Goal: Task Accomplishment & Management: Manage account settings

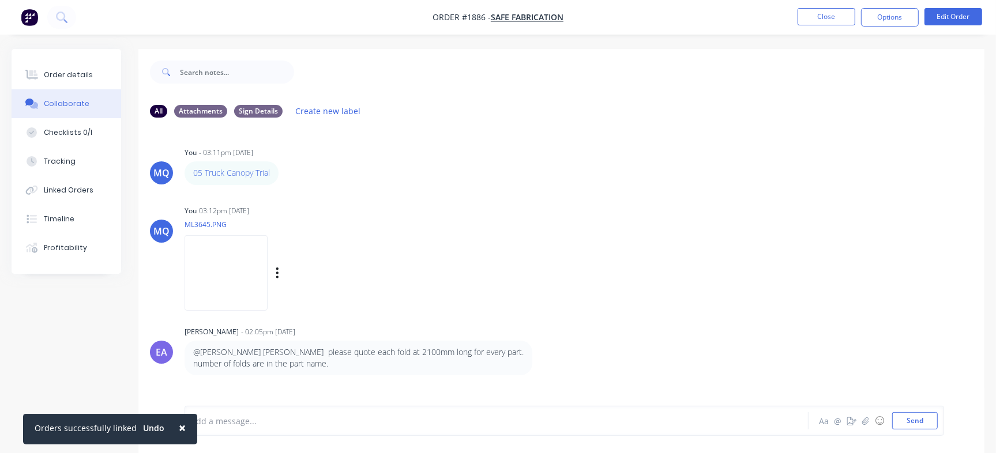
click at [612, 218] on div "MQ You 03:12pm [DATE] ML3645.PNG Labels Download Delete" at bounding box center [561, 254] width 846 height 104
click at [835, 17] on button "Close" at bounding box center [826, 16] width 58 height 17
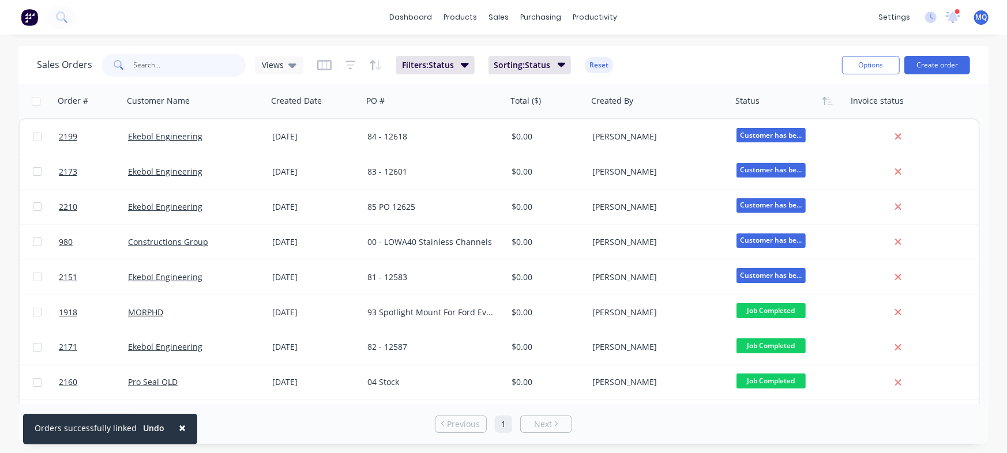
click at [141, 59] on input "text" at bounding box center [190, 65] width 112 height 23
type input "ekebol"
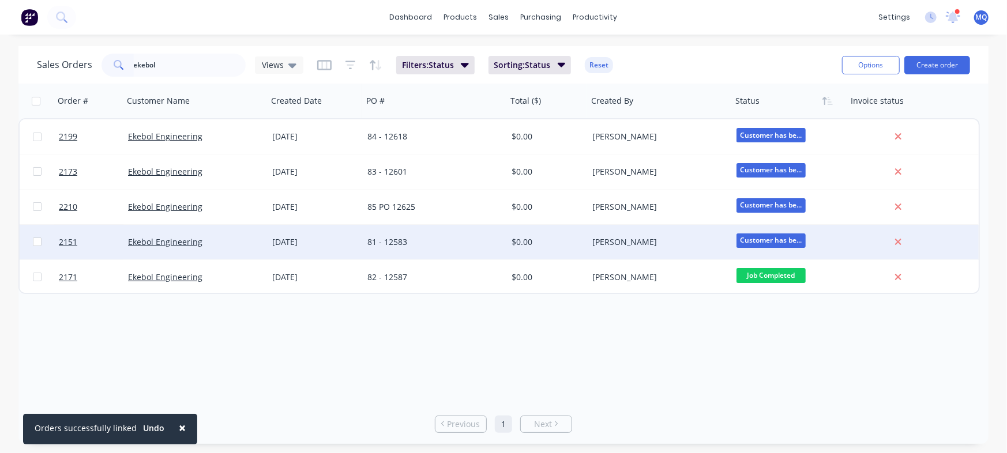
click at [414, 246] on div "81 - 12583" at bounding box center [431, 242] width 128 height 12
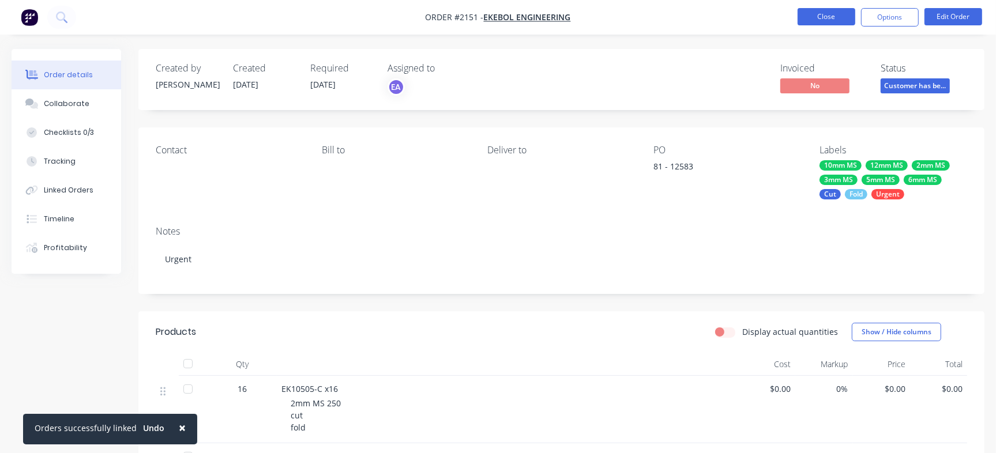
click at [809, 14] on button "Close" at bounding box center [826, 16] width 58 height 17
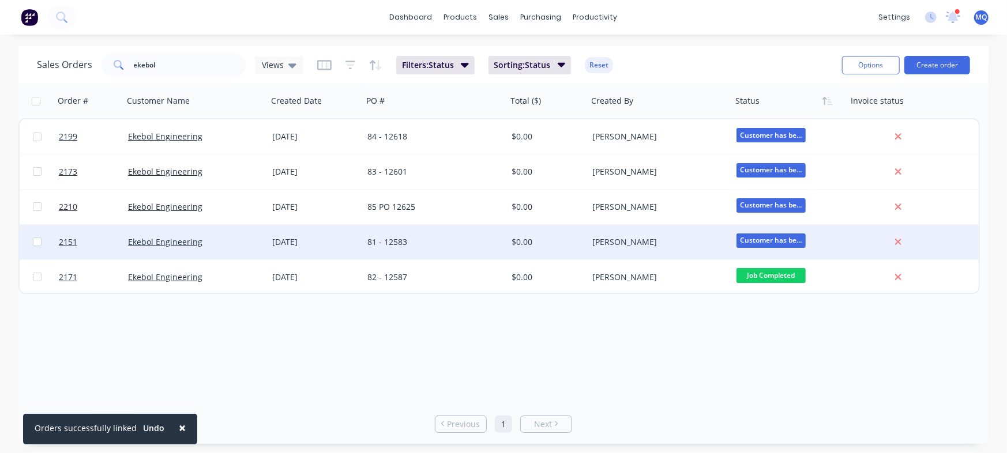
click at [409, 248] on div "81 - 12583" at bounding box center [435, 242] width 144 height 35
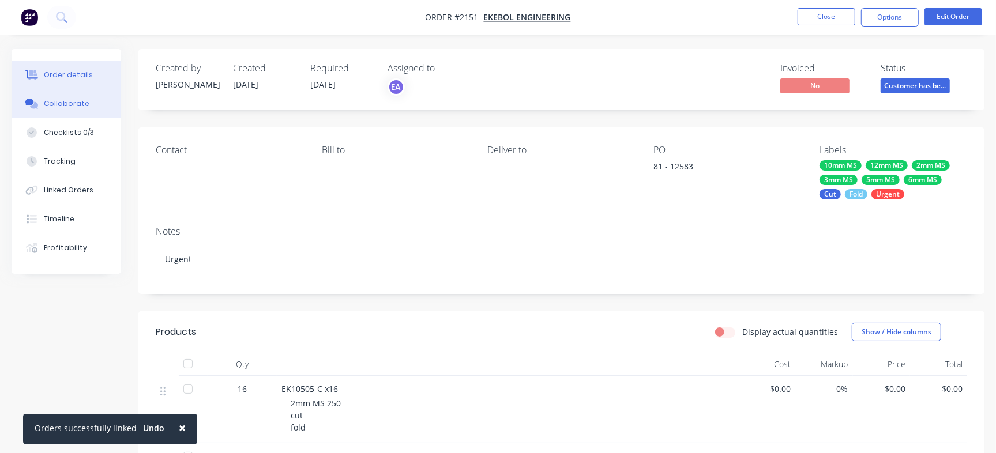
click at [63, 108] on div "Collaborate" at bounding box center [67, 104] width 46 height 10
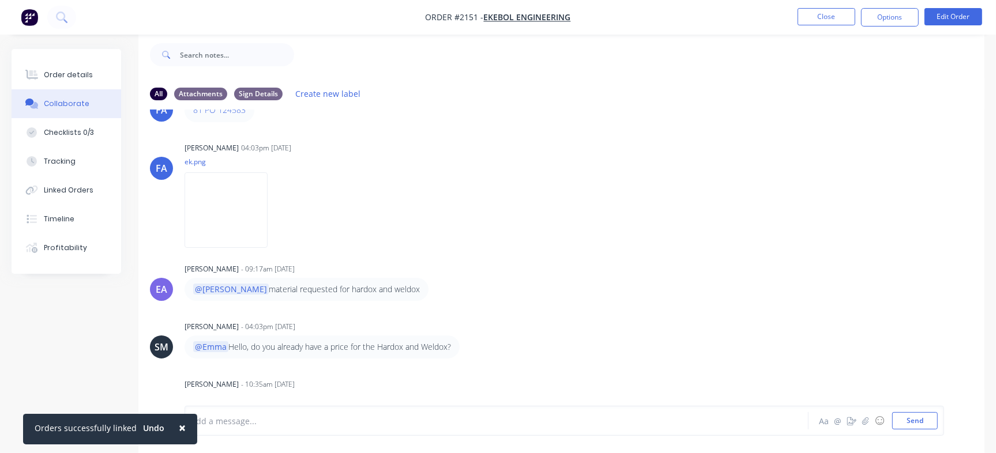
scroll to position [45, 0]
click at [71, 77] on div "Order details" at bounding box center [68, 75] width 49 height 10
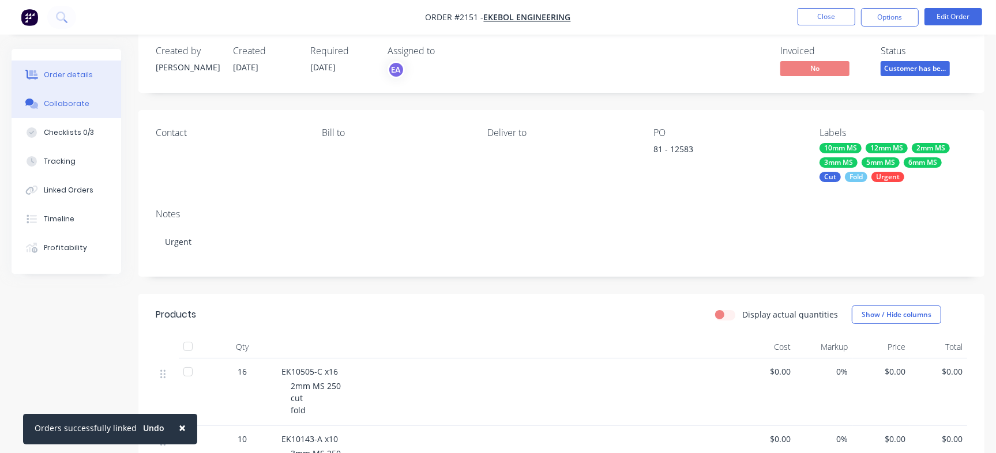
click at [66, 112] on button "Collaborate" at bounding box center [67, 103] width 110 height 29
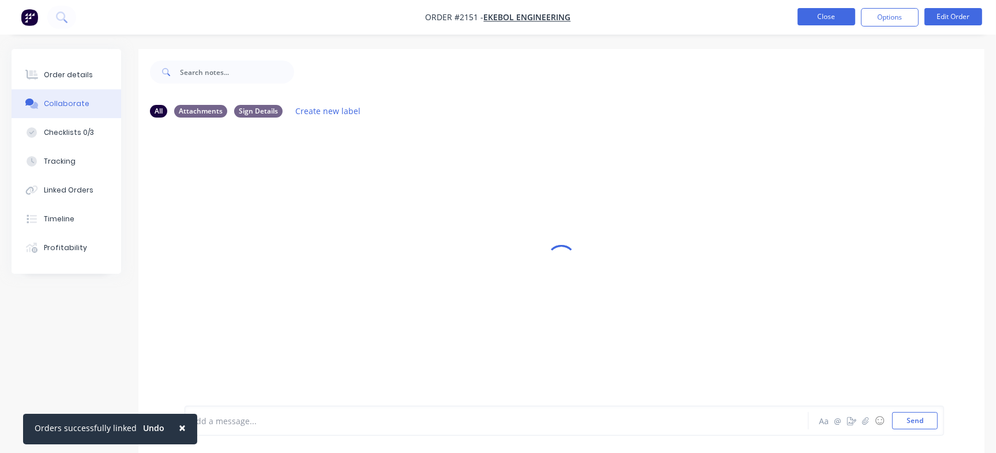
click at [825, 18] on button "Close" at bounding box center [826, 16] width 58 height 17
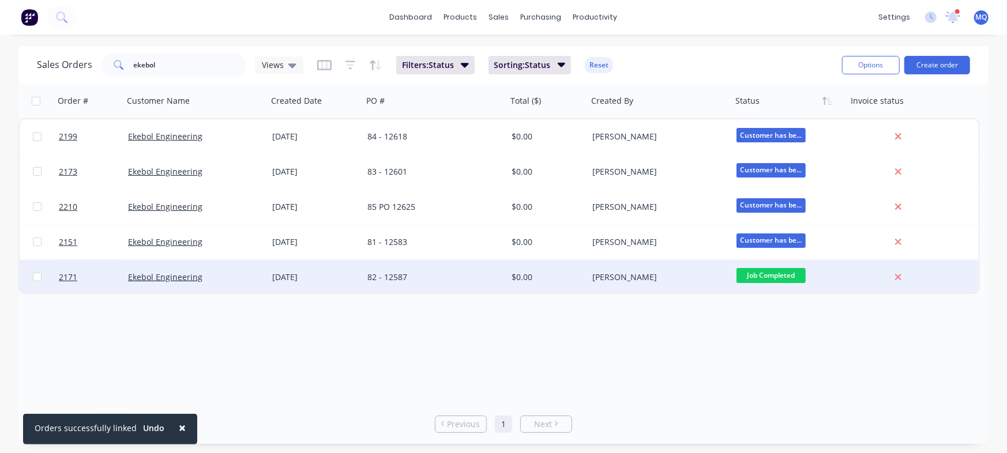
click at [461, 276] on div "82 - 12587" at bounding box center [431, 278] width 128 height 12
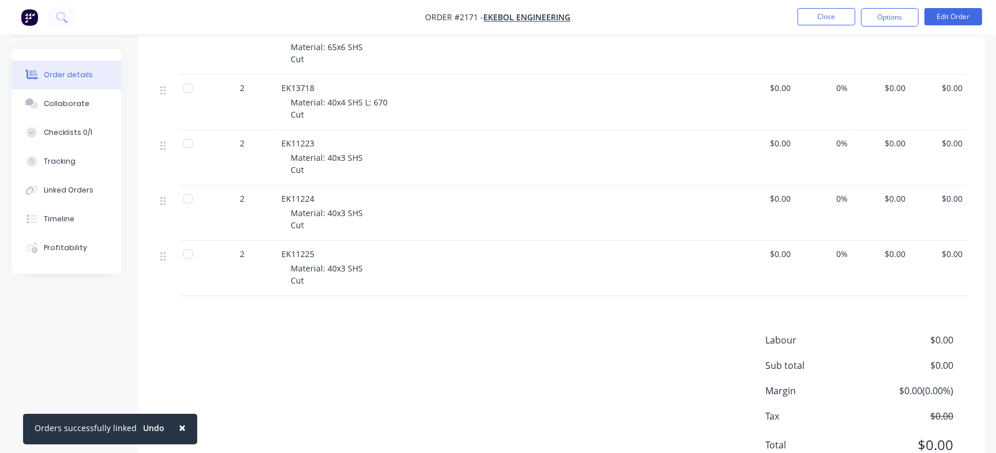
scroll to position [460, 0]
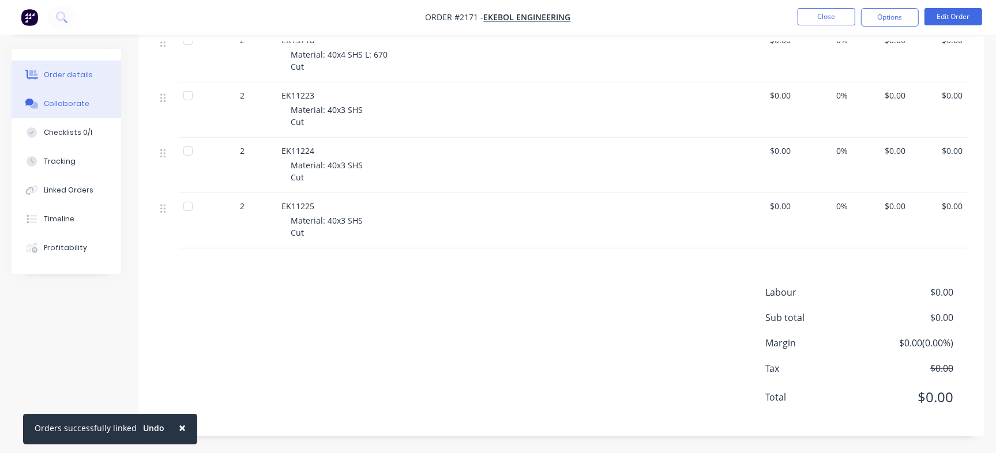
click at [67, 106] on div "Collaborate" at bounding box center [67, 104] width 46 height 10
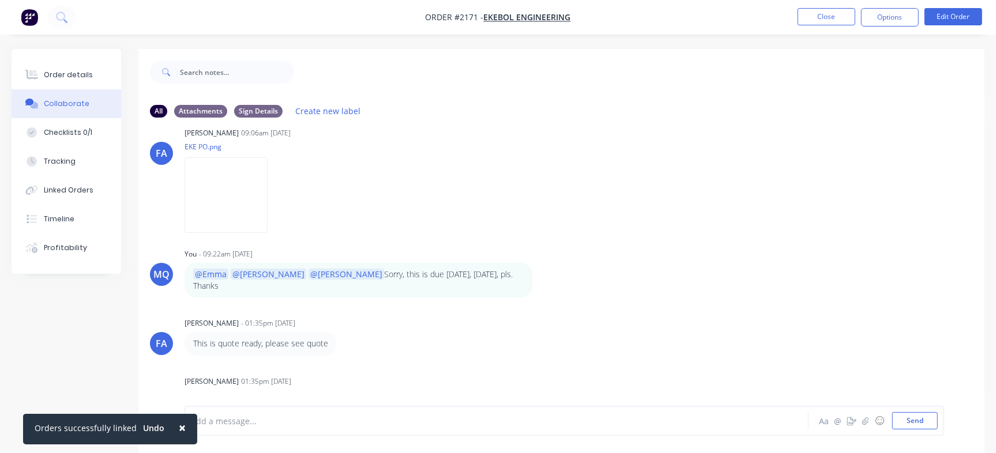
scroll to position [146, 0]
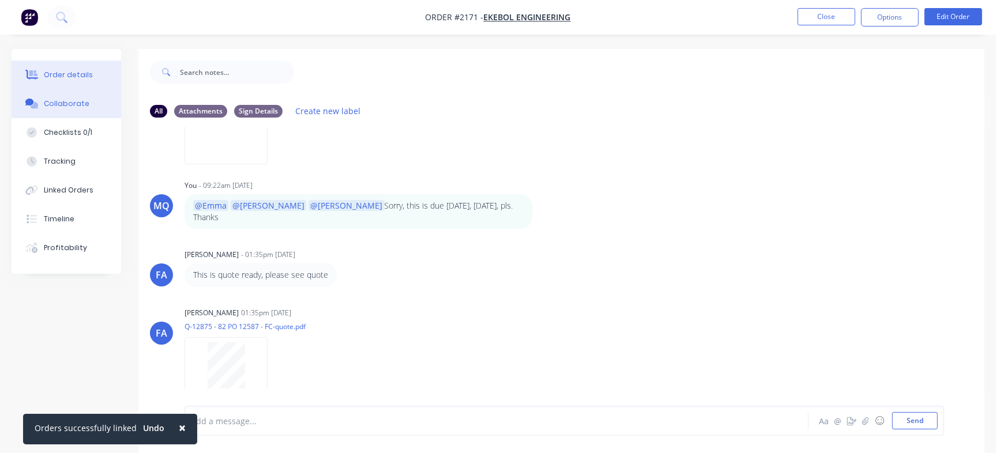
click at [71, 64] on button "Order details" at bounding box center [67, 75] width 110 height 29
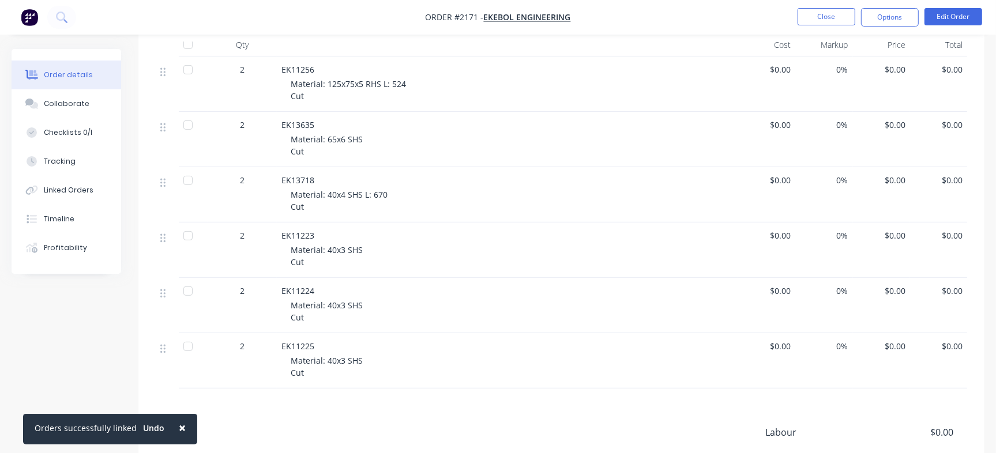
scroll to position [315, 0]
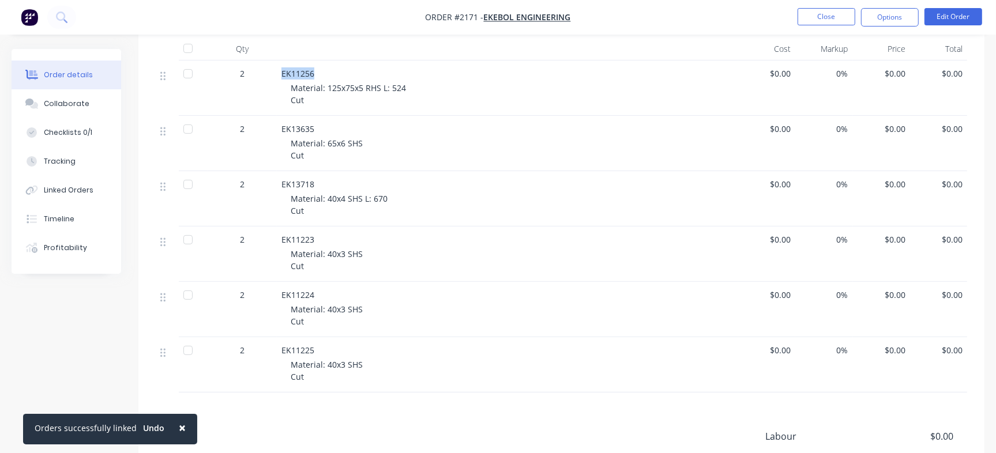
drag, startPoint x: 282, startPoint y: 74, endPoint x: 321, endPoint y: 71, distance: 38.8
click at [321, 71] on div "EK11256" at bounding box center [507, 73] width 452 height 12
copy span "EK11256"
drag, startPoint x: 298, startPoint y: 131, endPoint x: 323, endPoint y: 129, distance: 24.9
click at [323, 129] on div "EK13635" at bounding box center [507, 129] width 452 height 12
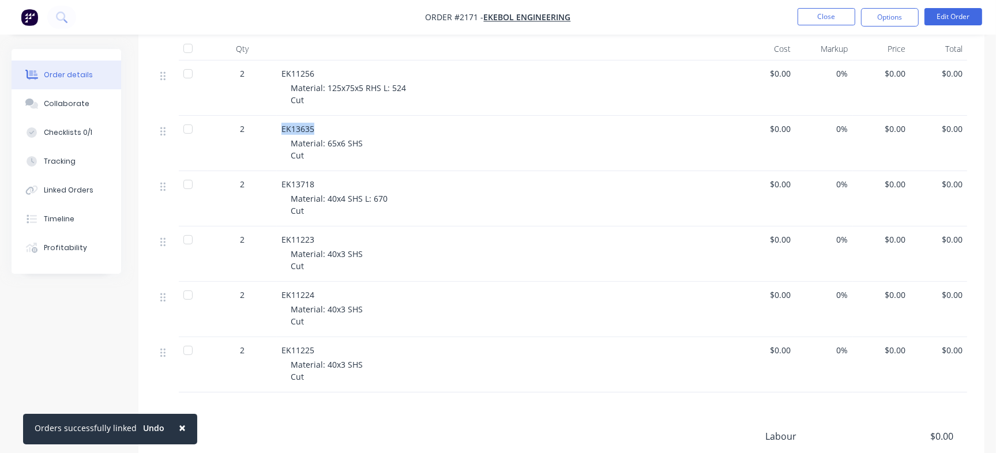
copy span "EK13635"
click at [326, 176] on div "2 EK13718 Material: 40x4 SHS L: 670 Cut $0.00 0% $0.00 $0.00" at bounding box center [561, 198] width 811 height 55
copy div "EK13718"
click at [289, 238] on span "EK11223" at bounding box center [297, 239] width 33 height 11
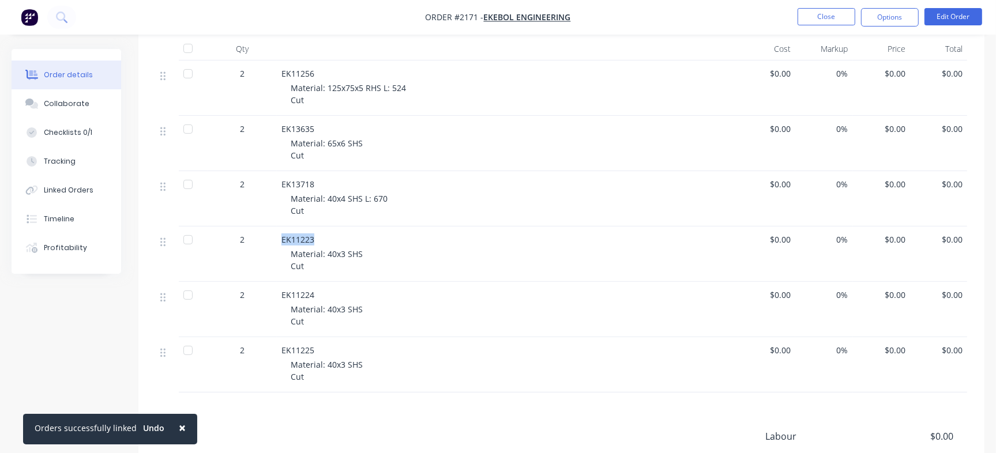
click at [289, 238] on span "EK11223" at bounding box center [297, 239] width 33 height 11
copy span "EK11223"
click at [299, 295] on span "EK11224" at bounding box center [297, 294] width 33 height 11
copy span "EK11224"
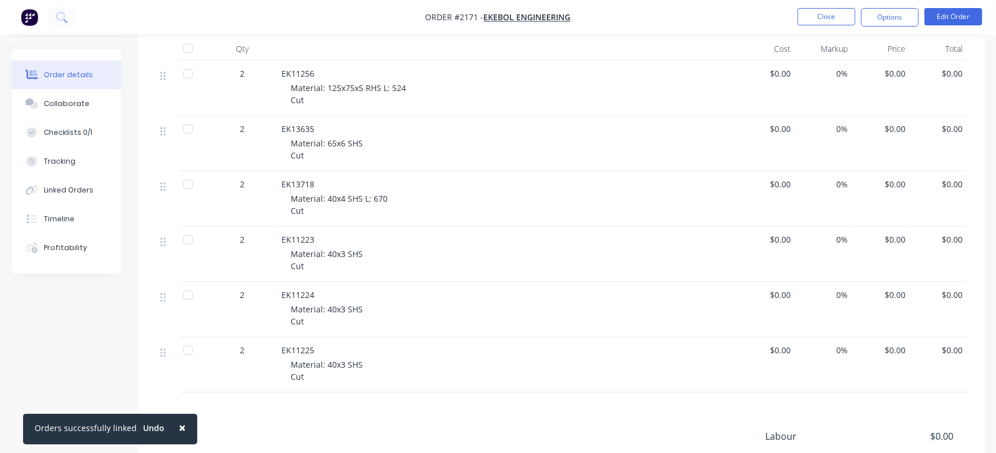
click at [303, 341] on div "EK11225 Material: 40x3 SHS Cut" at bounding box center [507, 364] width 461 height 55
click at [303, 349] on span "EK11225" at bounding box center [297, 350] width 33 height 11
copy span "EK11225"
drag, startPoint x: 327, startPoint y: 84, endPoint x: 363, endPoint y: 86, distance: 35.8
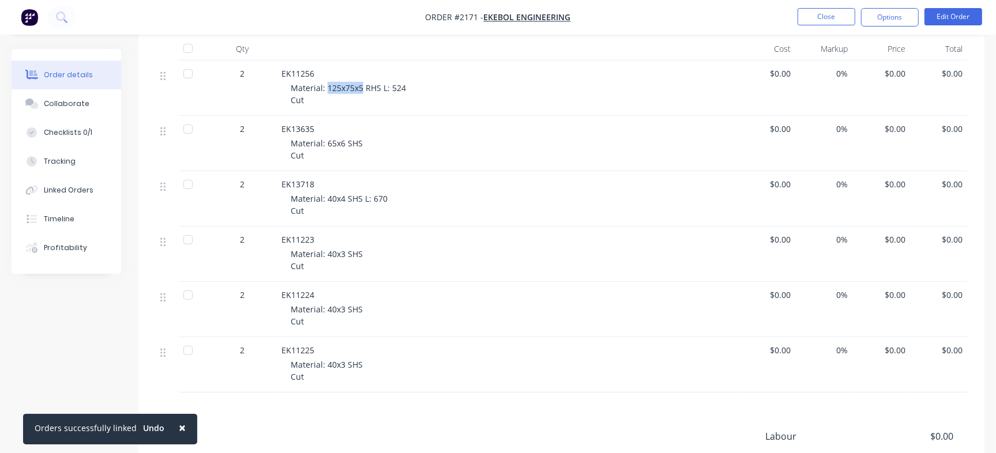
click at [363, 86] on span "Material: 125x75x5 RHS L: 524 Cut" at bounding box center [348, 93] width 115 height 23
copy span "125x75x5"
drag, startPoint x: 327, startPoint y: 142, endPoint x: 342, endPoint y: 141, distance: 15.0
click at [342, 141] on span "Material: 65x6 SHS Cut" at bounding box center [327, 149] width 72 height 23
copy span "65x6"
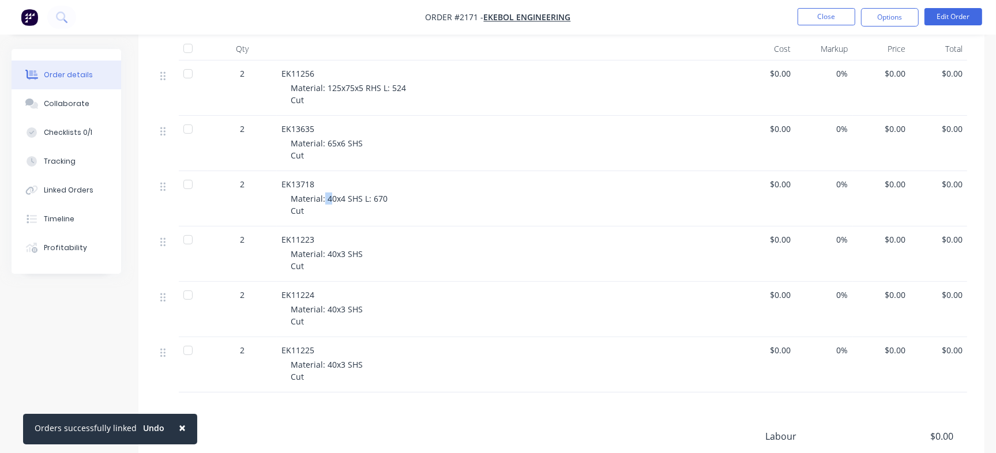
click at [329, 197] on span "Material: 40x4 SHS L: 670 Cut" at bounding box center [339, 204] width 97 height 23
drag, startPoint x: 327, startPoint y: 197, endPoint x: 344, endPoint y: 199, distance: 16.8
click at [344, 199] on span "Material: 40x4 SHS L: 670 Cut" at bounding box center [339, 204] width 97 height 23
copy span "40x4"
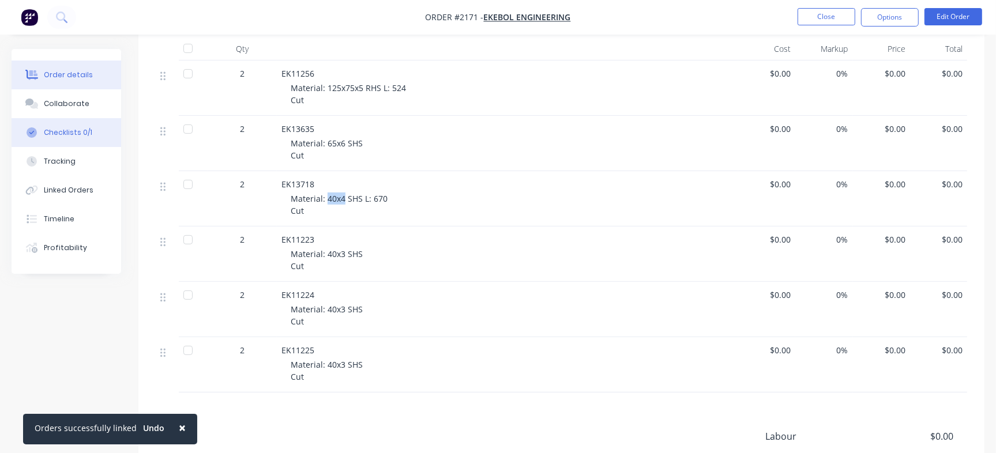
click at [83, 128] on div "Checklists 0/1" at bounding box center [68, 132] width 48 height 10
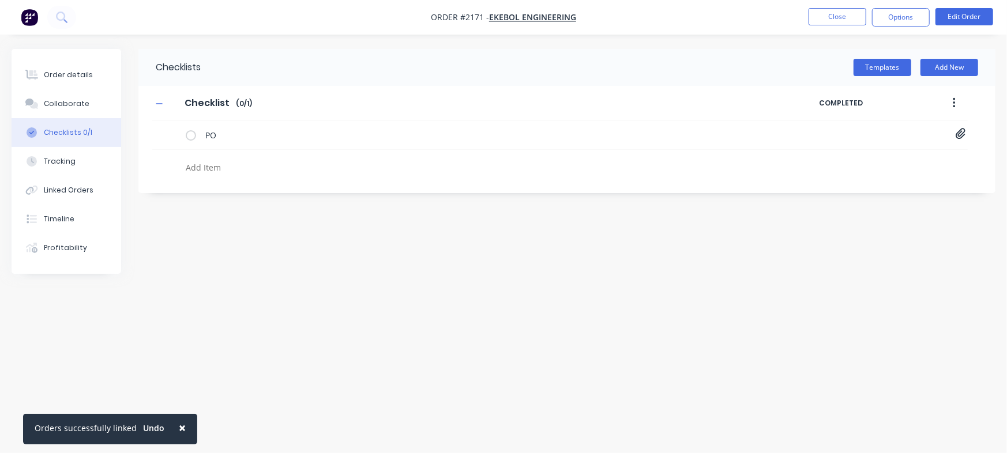
click at [222, 164] on textarea at bounding box center [443, 167] width 525 height 17
paste textarea "INV-2952"
type textarea "x"
type textarea "INV-2952"
type textarea "x"
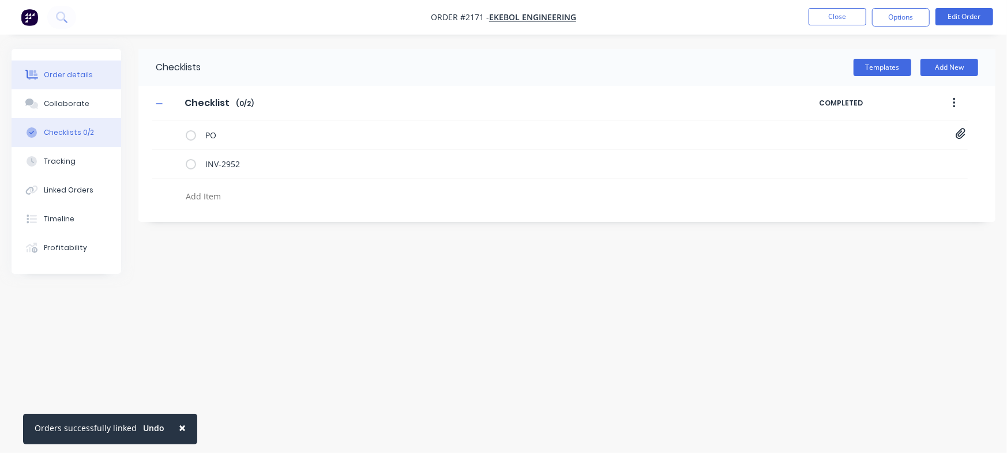
type textarea "x"
click at [51, 75] on div "Order details" at bounding box center [68, 75] width 49 height 10
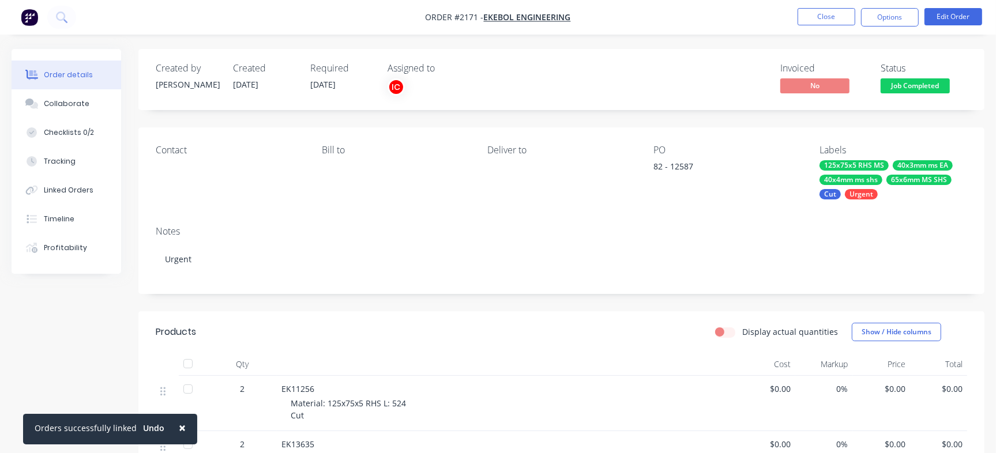
click at [920, 91] on span "Job Completed" at bounding box center [914, 85] width 69 height 14
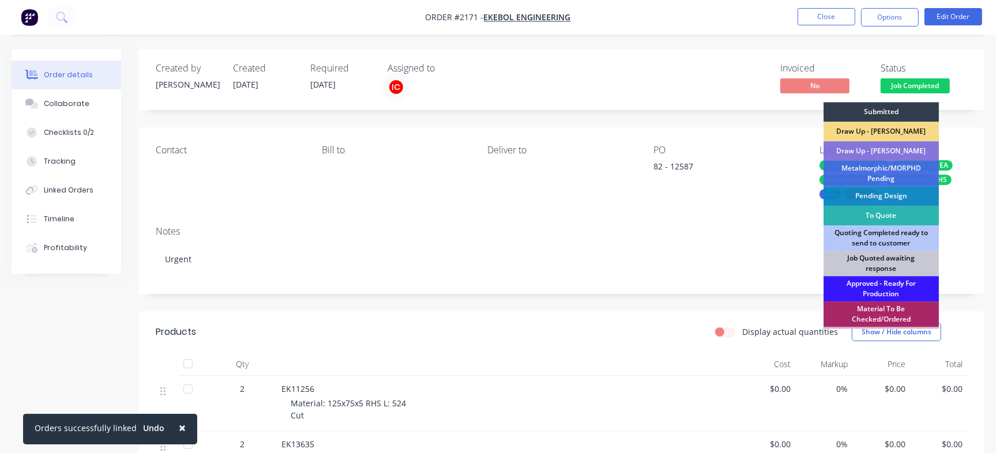
scroll to position [263, 0]
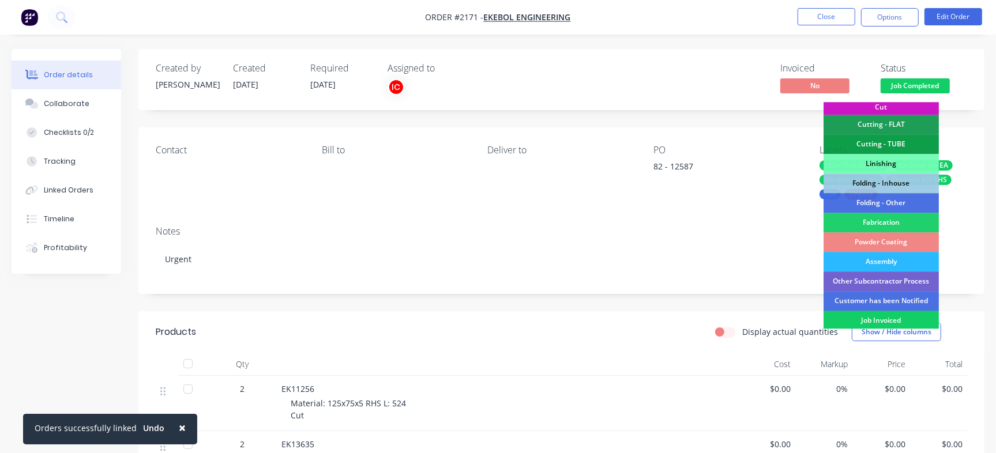
click at [899, 315] on div "Job Invoiced" at bounding box center [880, 321] width 115 height 20
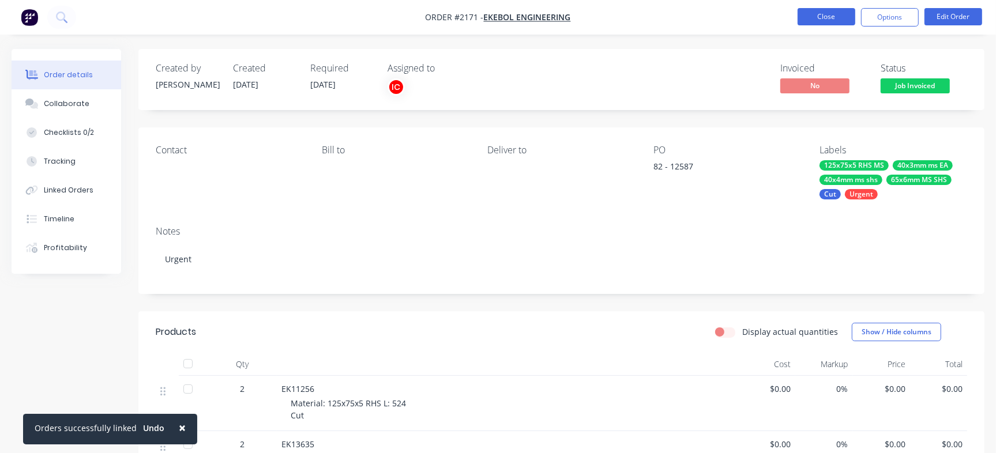
click at [809, 12] on button "Close" at bounding box center [826, 16] width 58 height 17
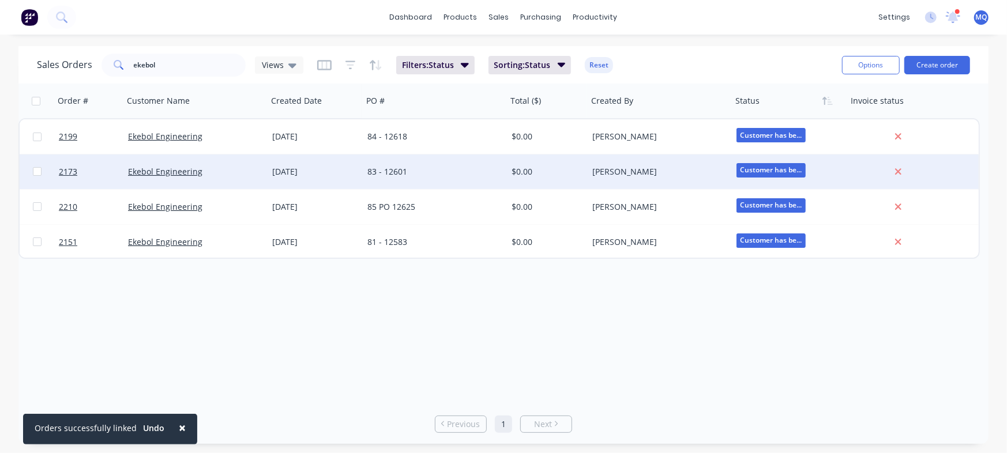
click at [434, 182] on div "83 - 12601" at bounding box center [435, 172] width 144 height 35
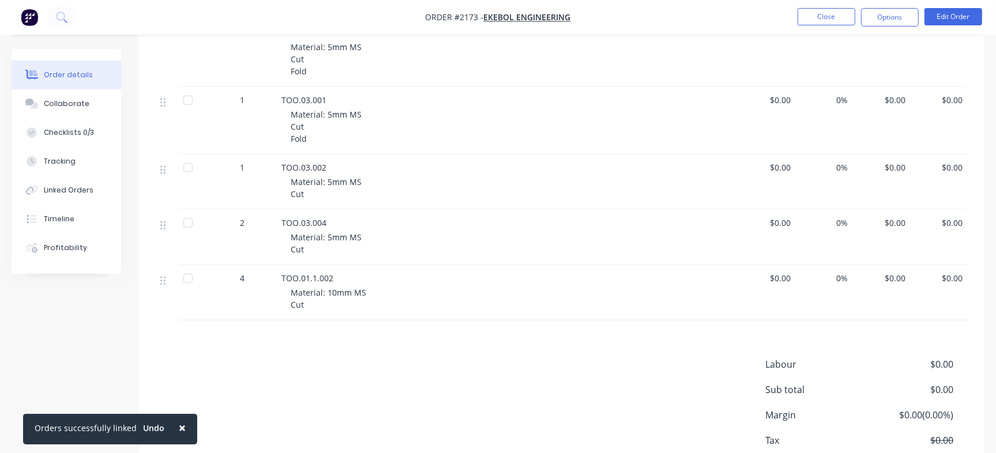
scroll to position [843, 0]
click at [81, 108] on div "Collaborate" at bounding box center [67, 104] width 46 height 10
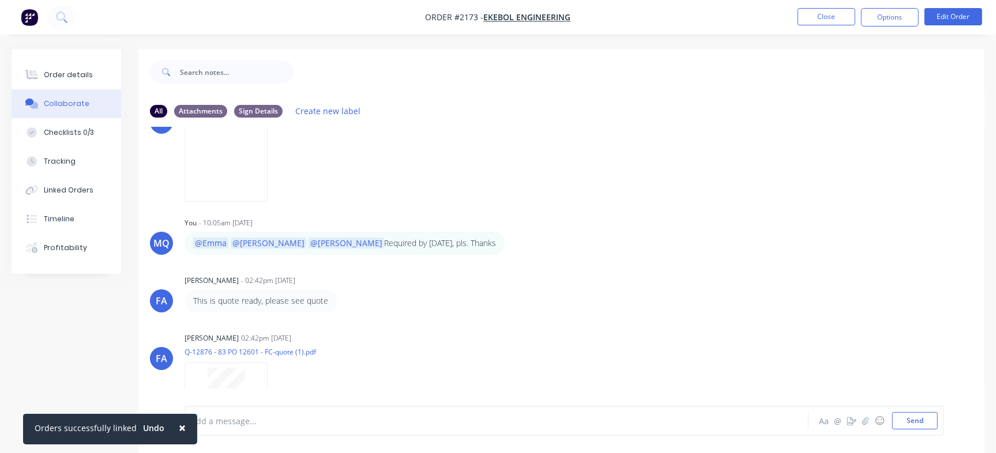
scroll to position [146, 0]
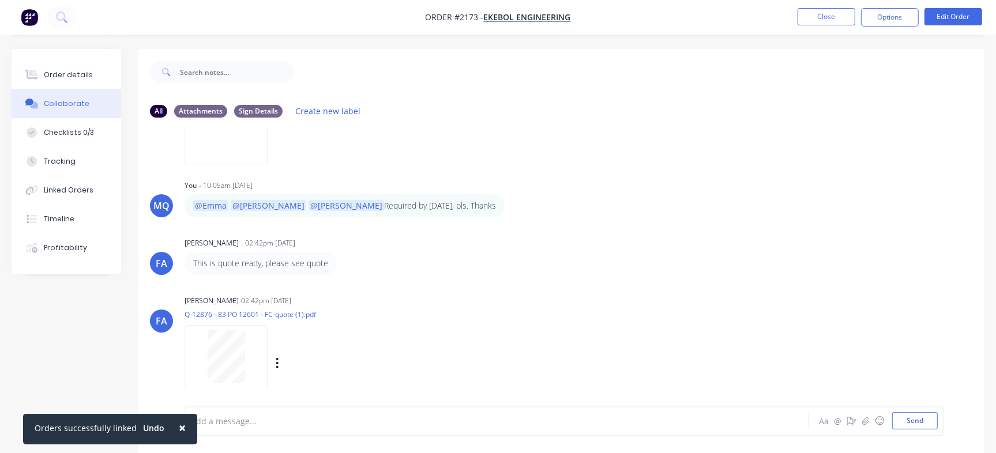
click at [253, 344] on div at bounding box center [226, 356] width 73 height 53
click at [75, 68] on button "Order details" at bounding box center [67, 75] width 110 height 29
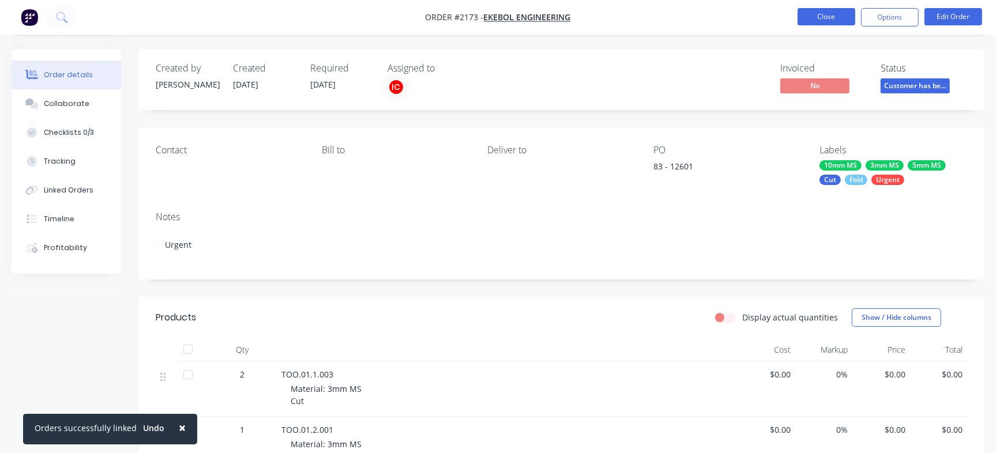
click at [818, 13] on button "Close" at bounding box center [826, 16] width 58 height 17
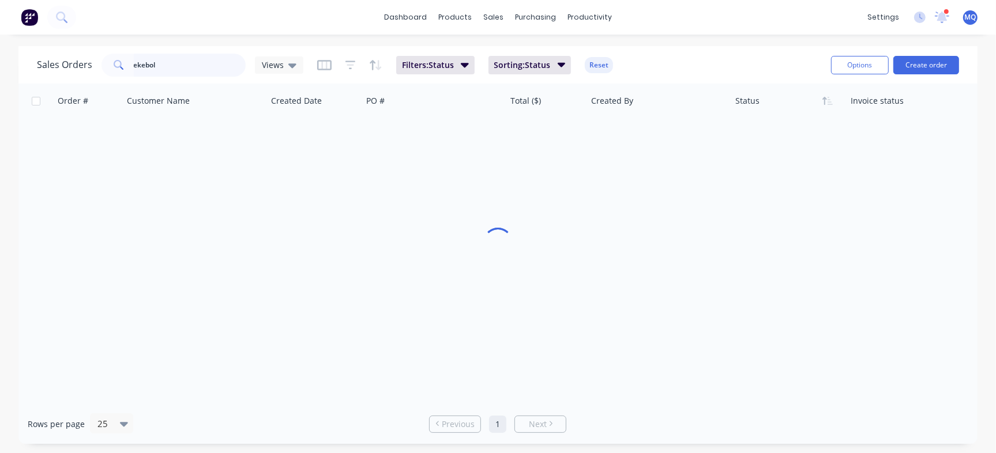
click at [182, 70] on input "ekebol" at bounding box center [190, 65] width 112 height 23
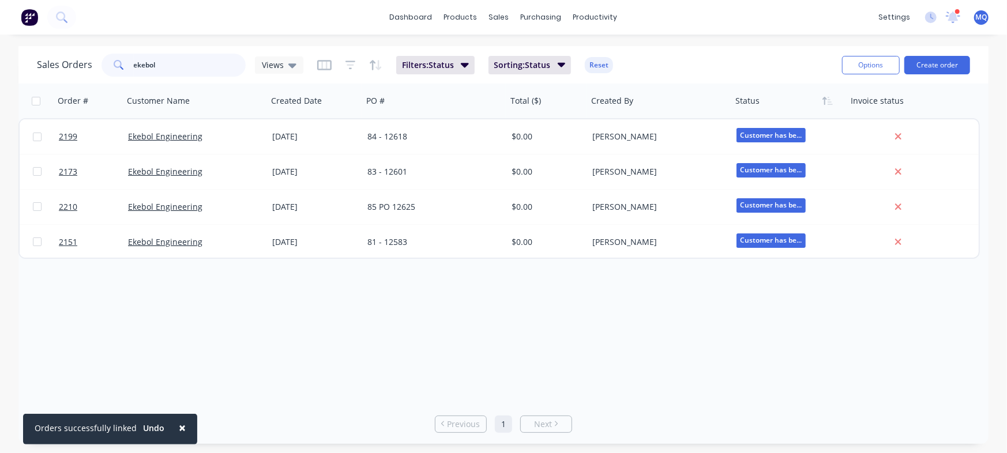
paste input "12587"
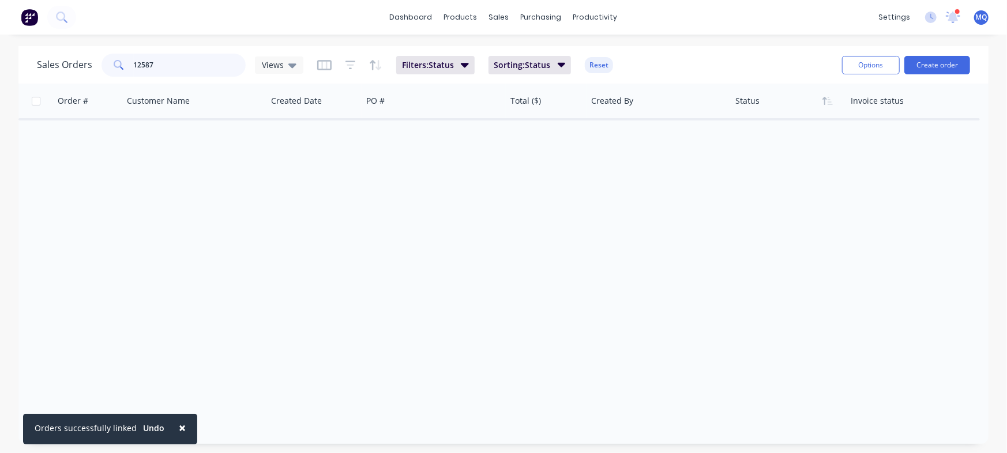
type input "12587"
click at [284, 68] on div "Views" at bounding box center [279, 65] width 35 height 10
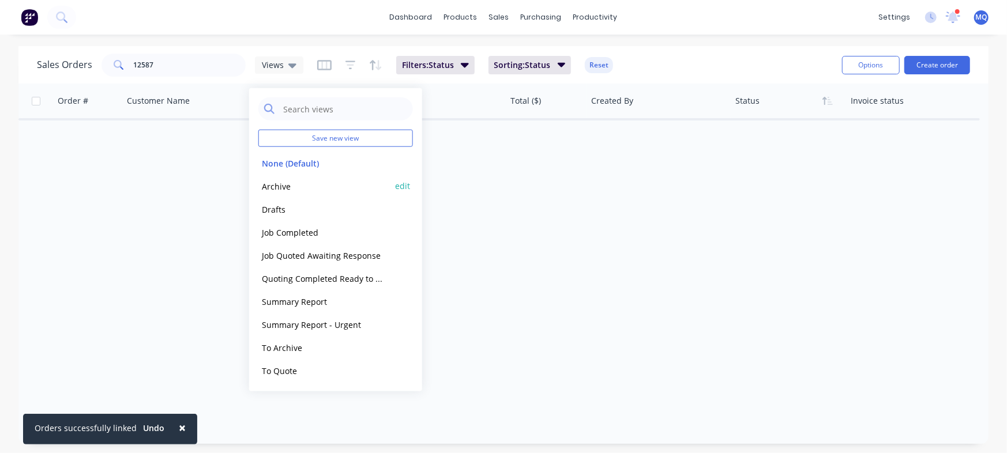
click at [298, 189] on button "Archive" at bounding box center [323, 185] width 131 height 13
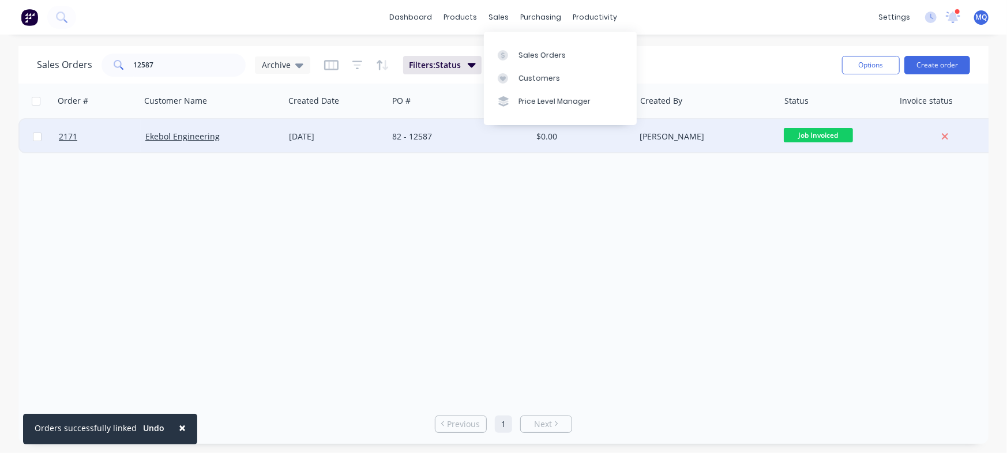
click at [334, 140] on div "[DATE]" at bounding box center [336, 137] width 95 height 12
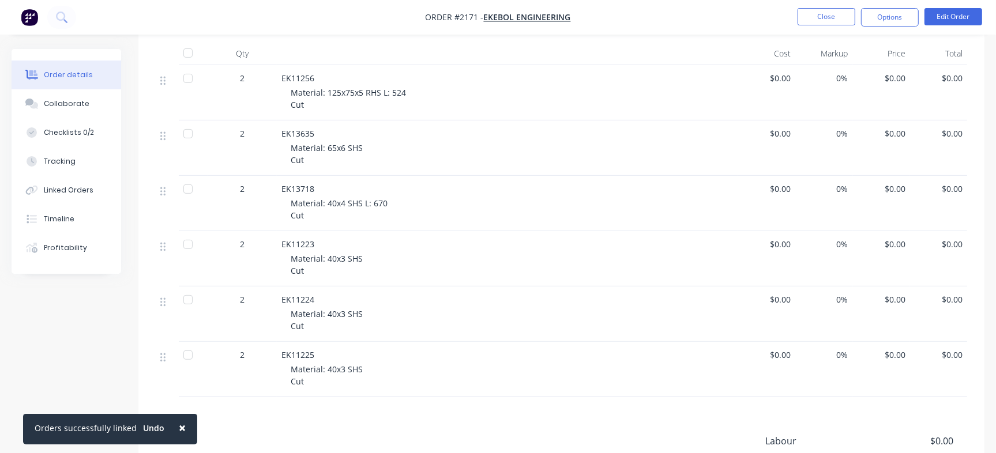
scroll to position [281, 0]
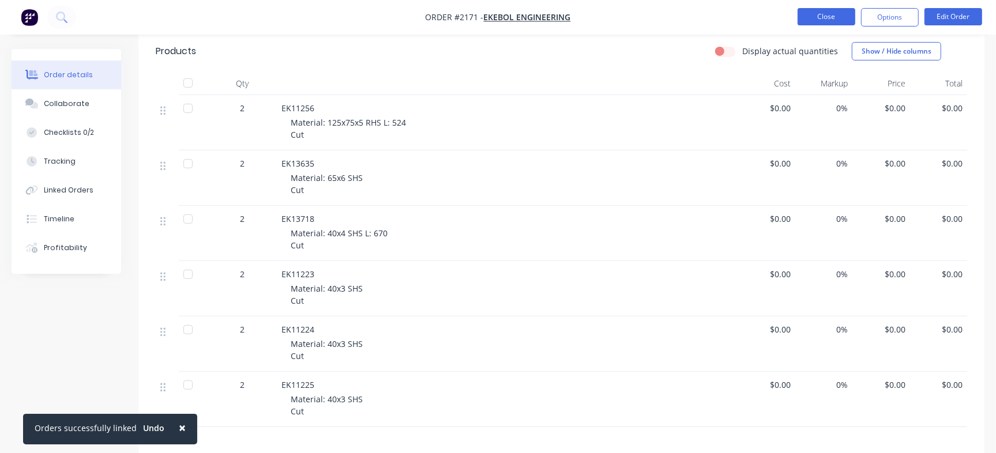
click at [818, 11] on button "Close" at bounding box center [826, 16] width 58 height 17
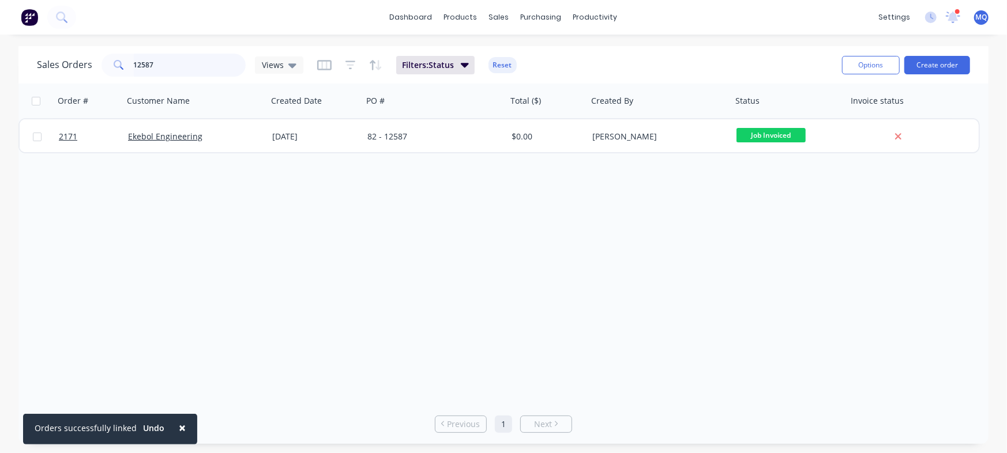
click at [181, 70] on input "12587" at bounding box center [190, 65] width 112 height 23
click at [290, 71] on div "Views" at bounding box center [279, 65] width 48 height 17
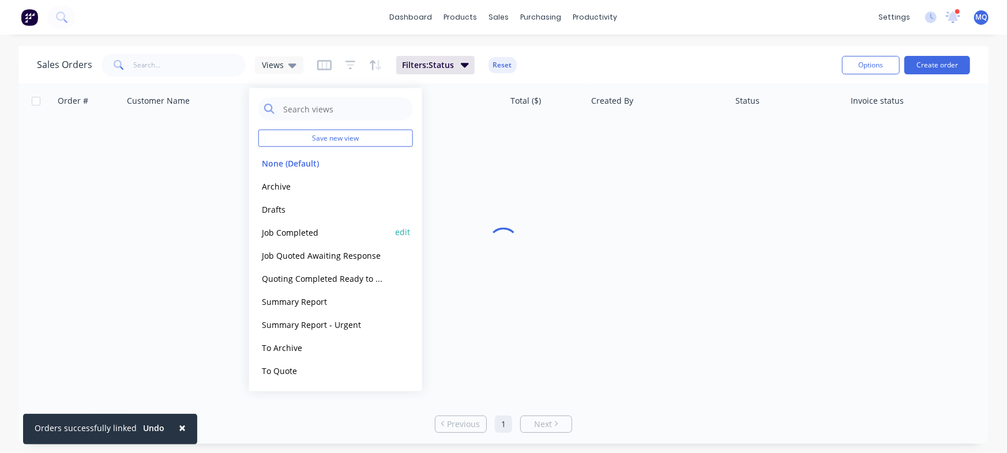
click at [308, 234] on button "Job Completed" at bounding box center [323, 231] width 131 height 13
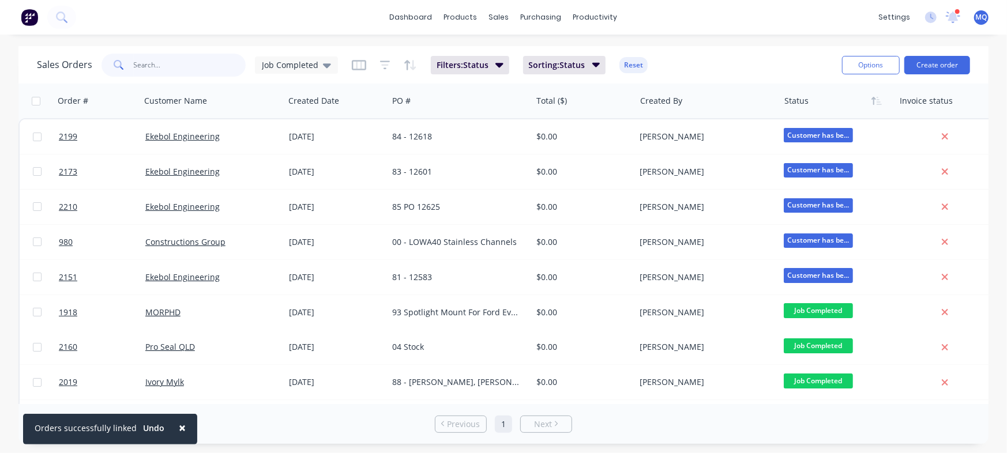
click at [164, 67] on input "text" at bounding box center [190, 65] width 112 height 23
type input "ekebol"
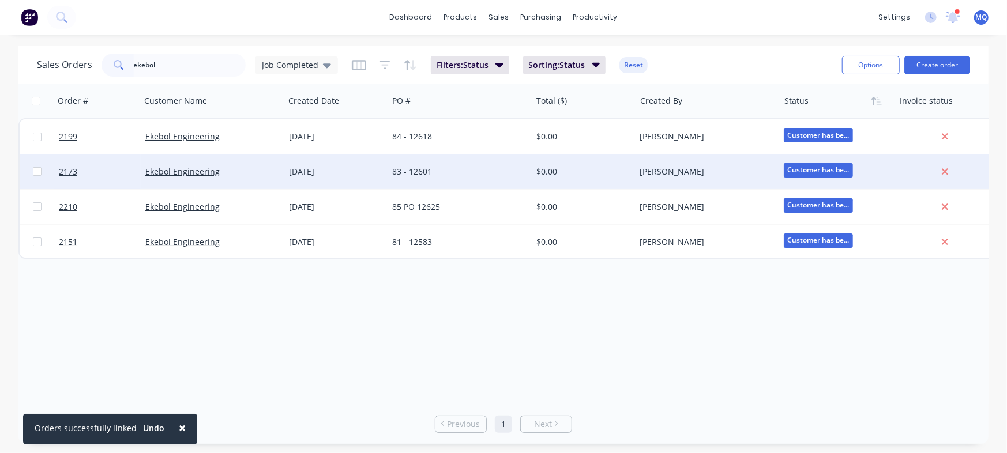
click at [468, 174] on div "83 - 12601" at bounding box center [456, 172] width 128 height 12
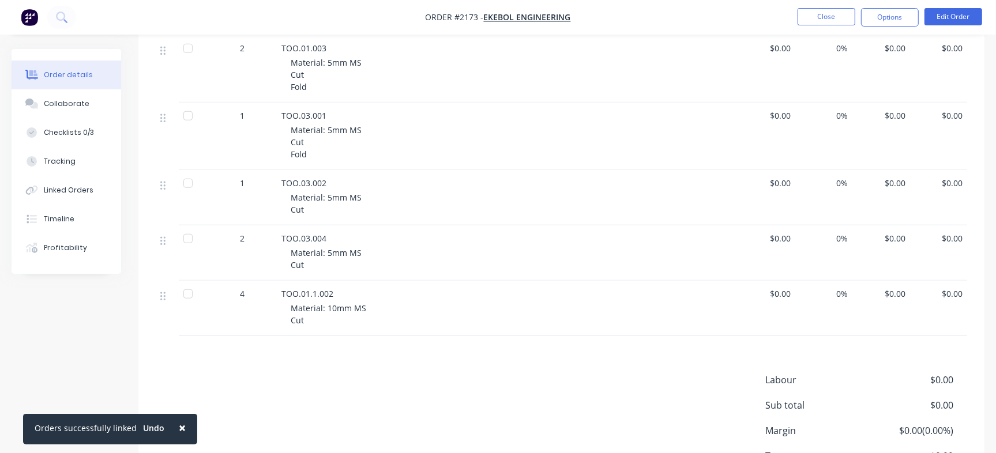
scroll to position [835, 0]
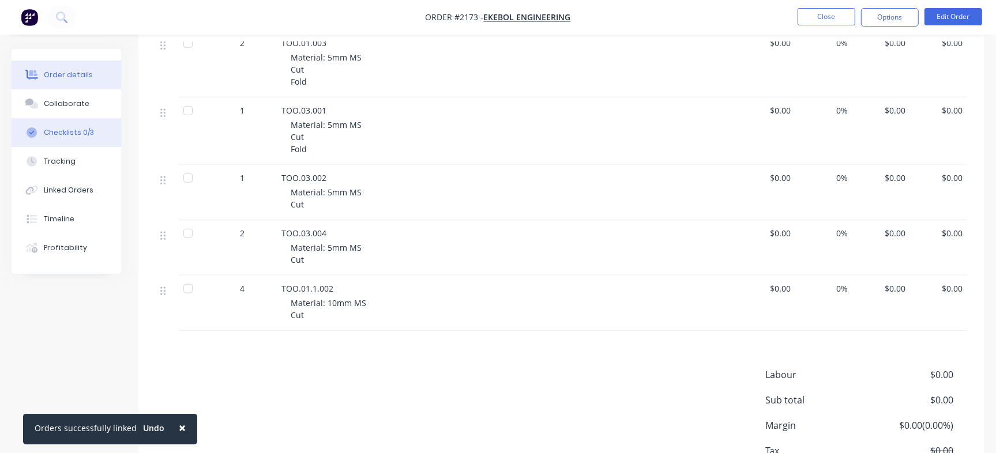
click at [52, 125] on button "Checklists 0/3" at bounding box center [67, 132] width 110 height 29
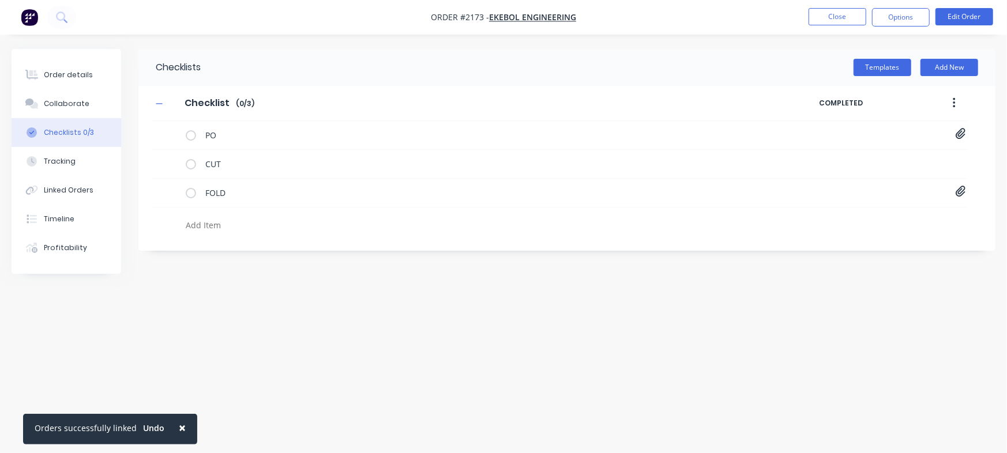
click at [229, 221] on textarea at bounding box center [443, 225] width 525 height 17
paste textarea "INV-2953"
type textarea "x"
type textarea "INV-2953"
type textarea "x"
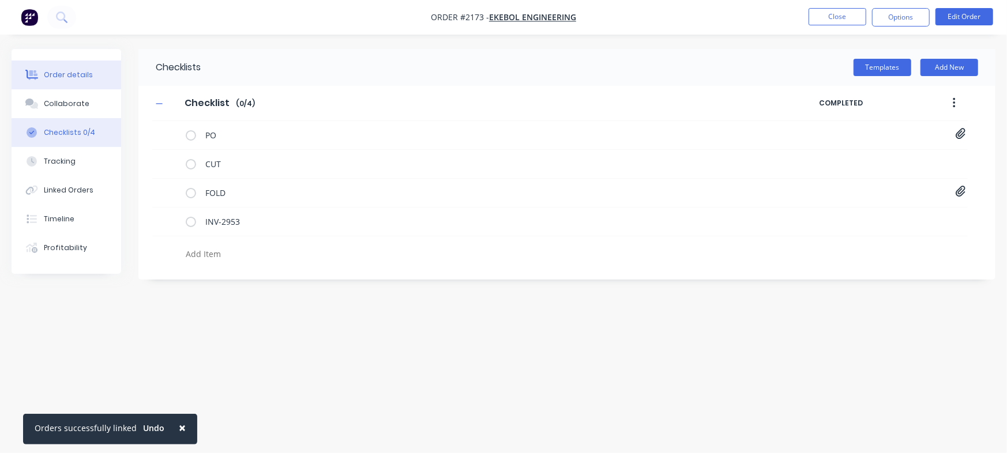
click at [86, 78] on div "Order details" at bounding box center [68, 75] width 49 height 10
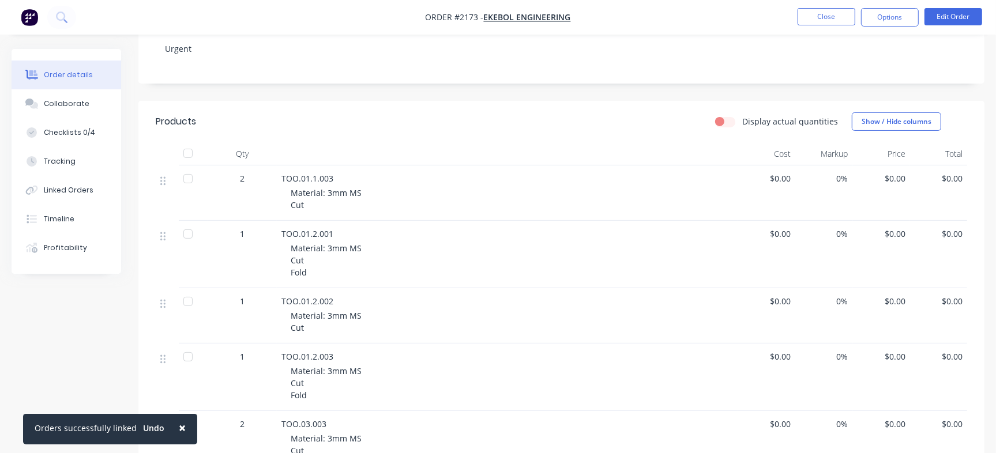
scroll to position [239, 0]
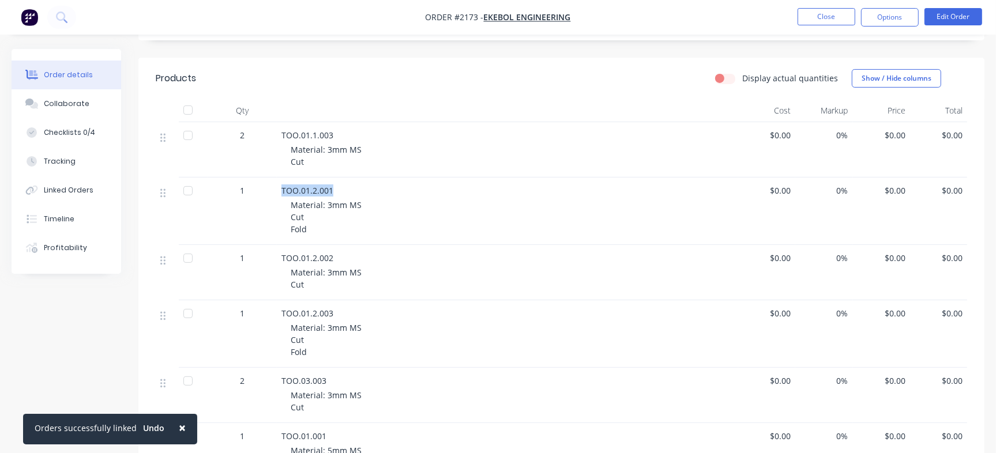
drag, startPoint x: 275, startPoint y: 190, endPoint x: 335, endPoint y: 189, distance: 60.0
click at [335, 189] on div "1 TOO.01.2.001 Material: 3mm MS Cut Fold $0.00 0% $0.00 $0.00" at bounding box center [561, 211] width 811 height 67
drag, startPoint x: 281, startPoint y: 315, endPoint x: 365, endPoint y: 314, distance: 84.2
click at [365, 314] on div "TOO.01.2.003 Material: 3mm MS Cut Fold" at bounding box center [507, 333] width 461 height 67
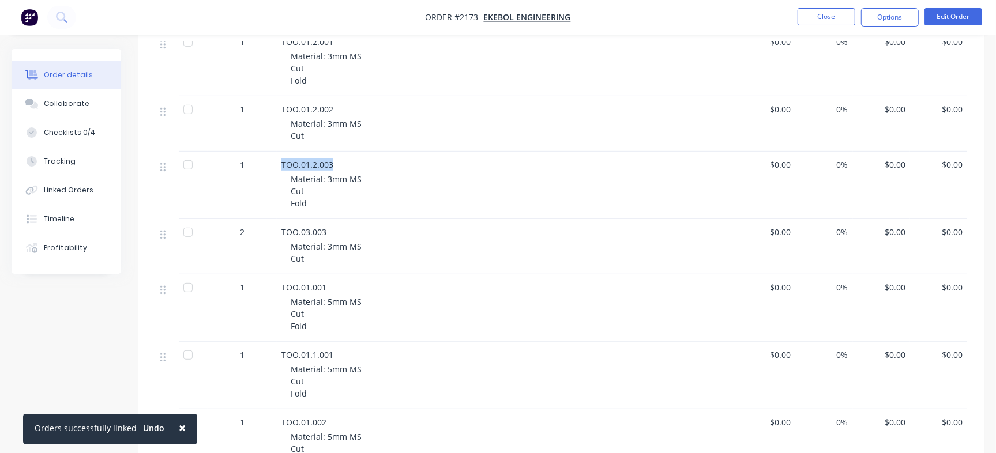
scroll to position [440, 0]
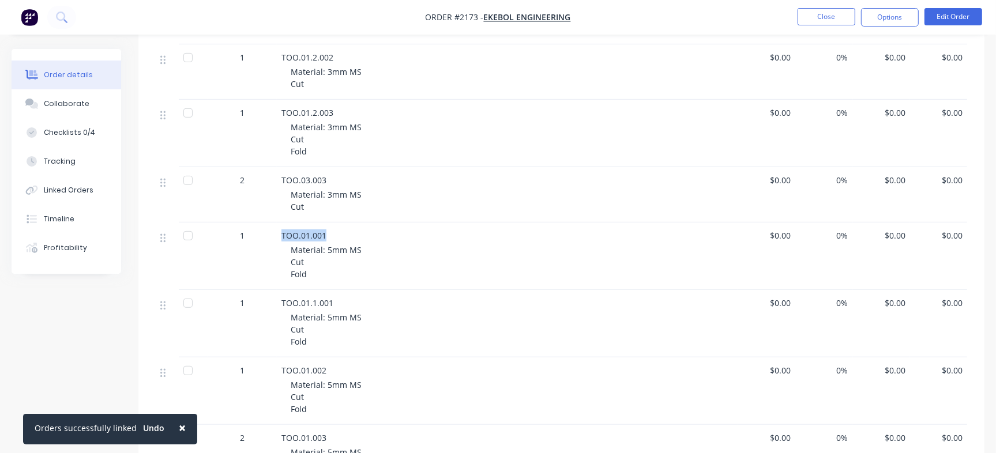
drag, startPoint x: 278, startPoint y: 228, endPoint x: 360, endPoint y: 231, distance: 82.5
click at [360, 231] on div "TOO.01.001 Material: 5mm MS Cut Fold" at bounding box center [507, 256] width 461 height 67
drag, startPoint x: 280, startPoint y: 306, endPoint x: 356, endPoint y: 312, distance: 76.4
click at [356, 312] on div "TOO.01.1.001 Material: 5mm MS Cut Fold" at bounding box center [507, 323] width 461 height 67
click at [345, 308] on div "TOO.01.1.001" at bounding box center [507, 303] width 452 height 12
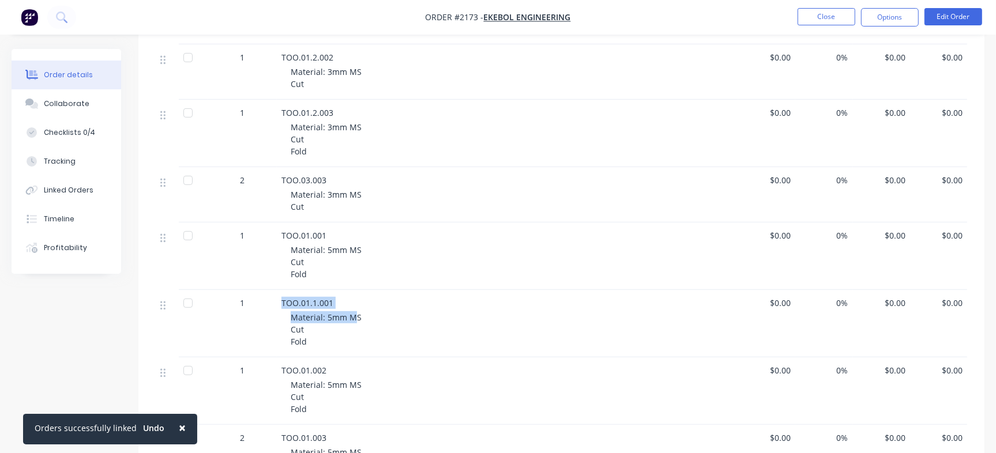
drag, startPoint x: 288, startPoint y: 305, endPoint x: 281, endPoint y: 303, distance: 7.8
click at [288, 305] on span "TOO.01.1.001" at bounding box center [307, 303] width 52 height 11
click at [279, 301] on div "TOO.01.1.001 Material: 5mm MS Cut Fold" at bounding box center [507, 323] width 461 height 67
click at [295, 301] on span "TOO.01.1.001" at bounding box center [307, 303] width 52 height 11
drag, startPoint x: 282, startPoint y: 302, endPoint x: 368, endPoint y: 307, distance: 86.0
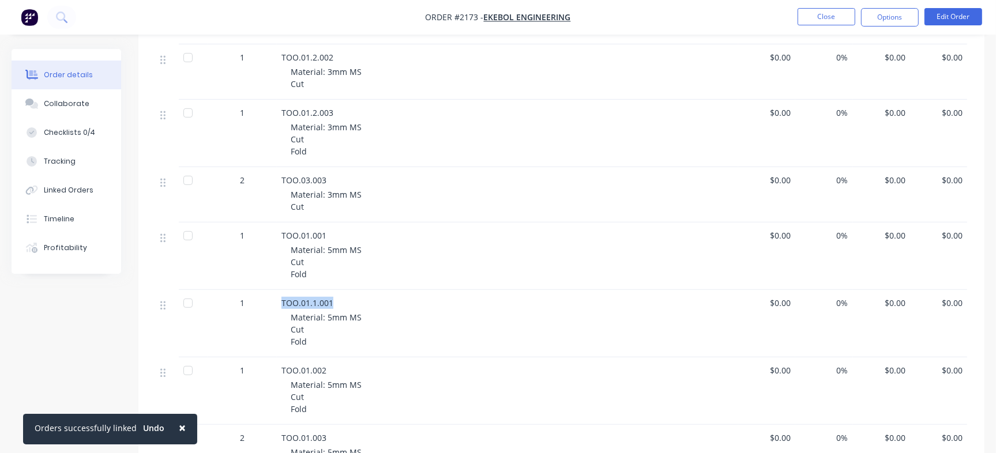
click at [368, 307] on div "TOO.01.1.001" at bounding box center [507, 303] width 452 height 12
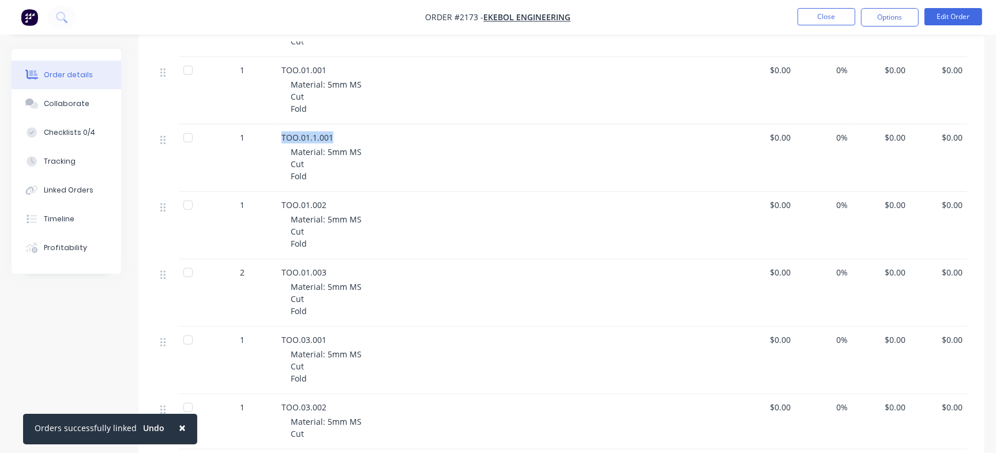
scroll to position [608, 0]
drag, startPoint x: 275, startPoint y: 199, endPoint x: 344, endPoint y: 204, distance: 69.3
click at [344, 204] on div "1 TOO.01.002 Material: 5mm MS Cut Fold $0.00 0% $0.00 $0.00" at bounding box center [561, 223] width 811 height 67
drag, startPoint x: 282, startPoint y: 266, endPoint x: 338, endPoint y: 268, distance: 56.0
click at [338, 268] on div "TOO.01.003" at bounding box center [507, 270] width 452 height 12
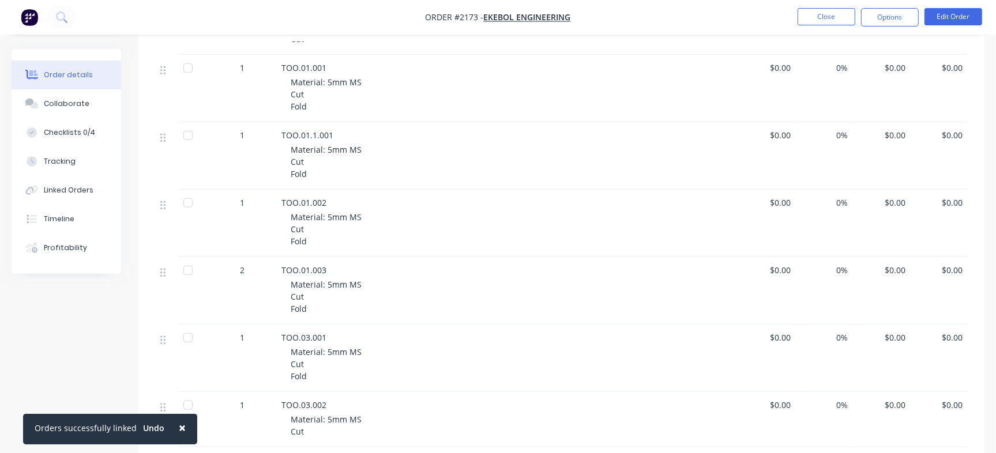
drag, startPoint x: 282, startPoint y: 344, endPoint x: 292, endPoint y: 337, distance: 12.5
click at [366, 340] on div "TOO.03.001 Material: 5mm MS Cut Fold" at bounding box center [507, 358] width 461 height 67
click at [292, 337] on span "TOO.03.001" at bounding box center [303, 337] width 45 height 11
drag, startPoint x: 278, startPoint y: 332, endPoint x: 343, endPoint y: 335, distance: 64.6
click at [343, 335] on div "TOO.03.001 Material: 5mm MS Cut Fold" at bounding box center [507, 358] width 461 height 67
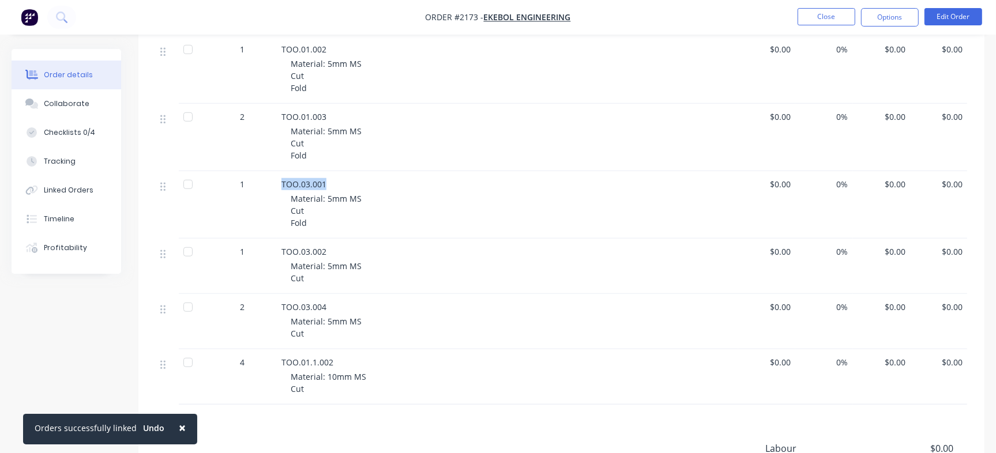
scroll to position [773, 0]
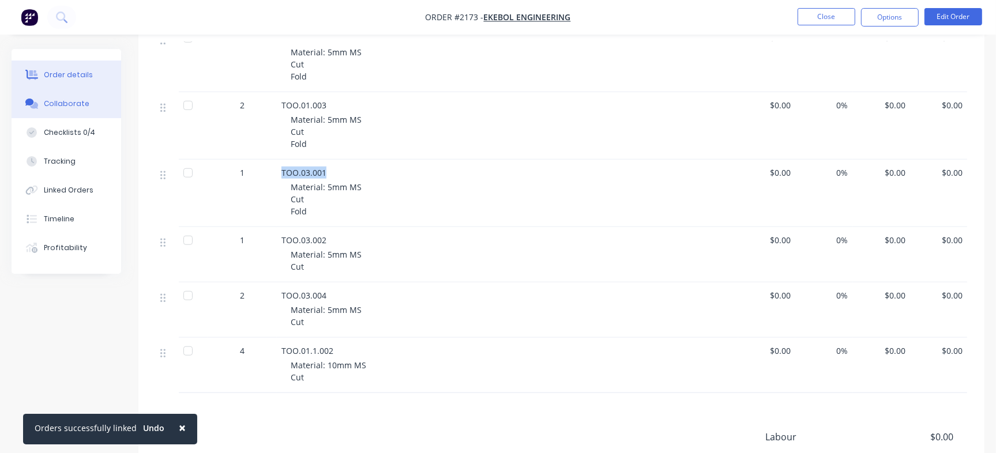
click at [86, 108] on button "Collaborate" at bounding box center [67, 103] width 110 height 29
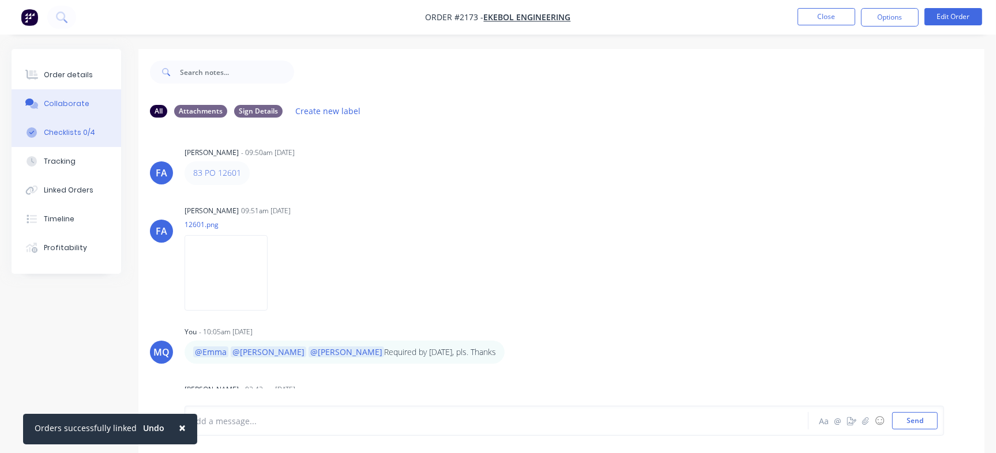
click at [64, 135] on div "Checklists 0/4" at bounding box center [69, 132] width 51 height 10
type textarea "x"
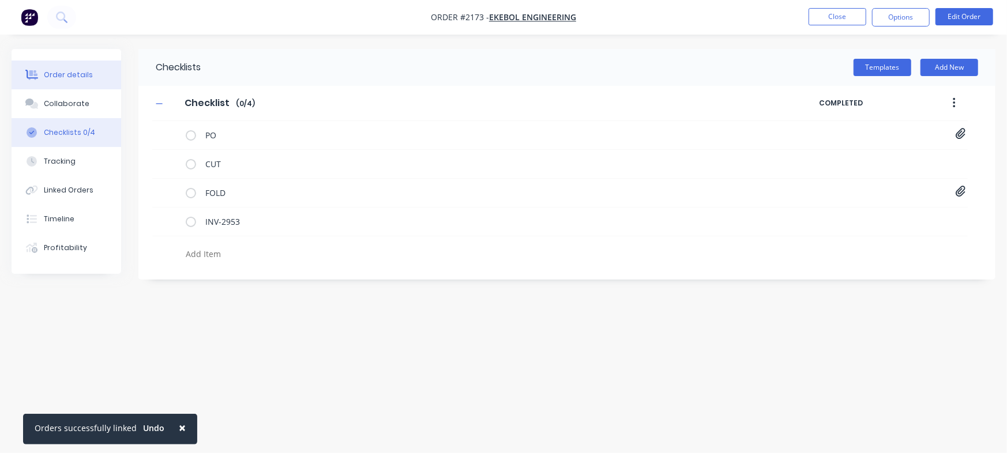
click at [99, 78] on button "Order details" at bounding box center [67, 75] width 110 height 29
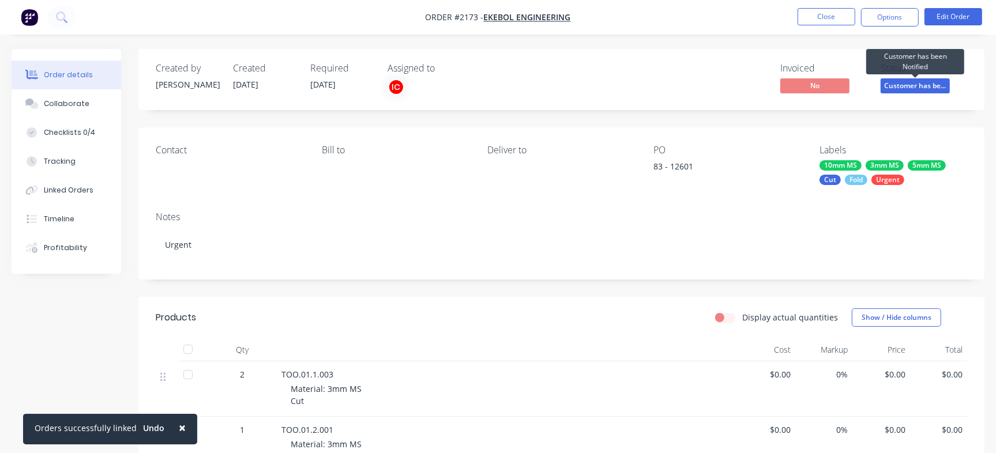
click at [920, 85] on span "Customer has be..." at bounding box center [914, 85] width 69 height 14
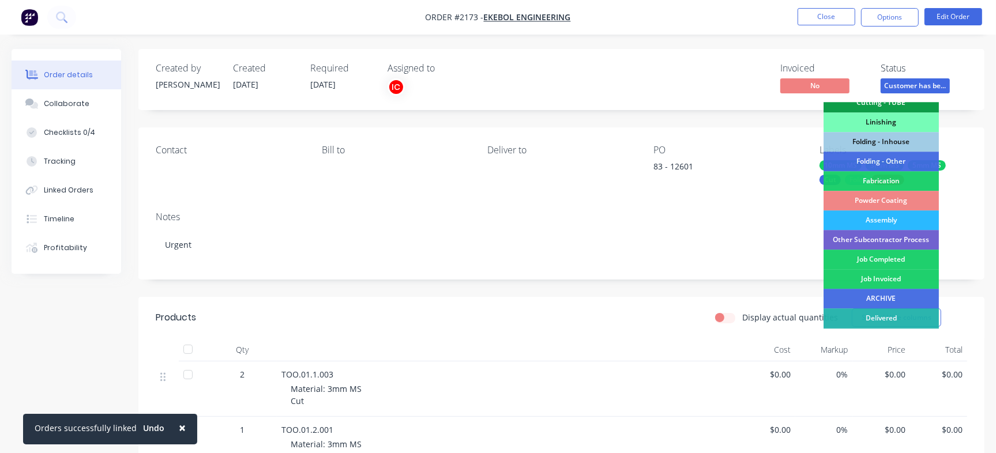
scroll to position [323, 0]
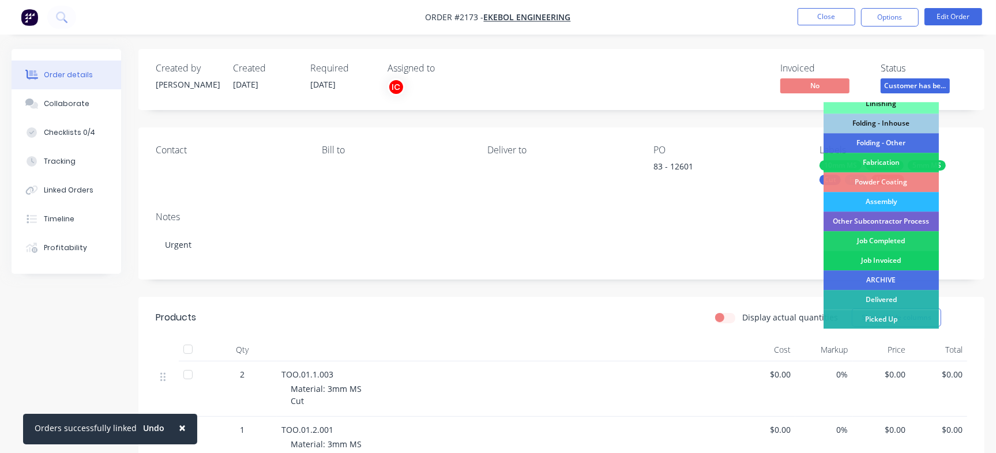
click at [879, 262] on div "Job Invoiced" at bounding box center [880, 261] width 115 height 20
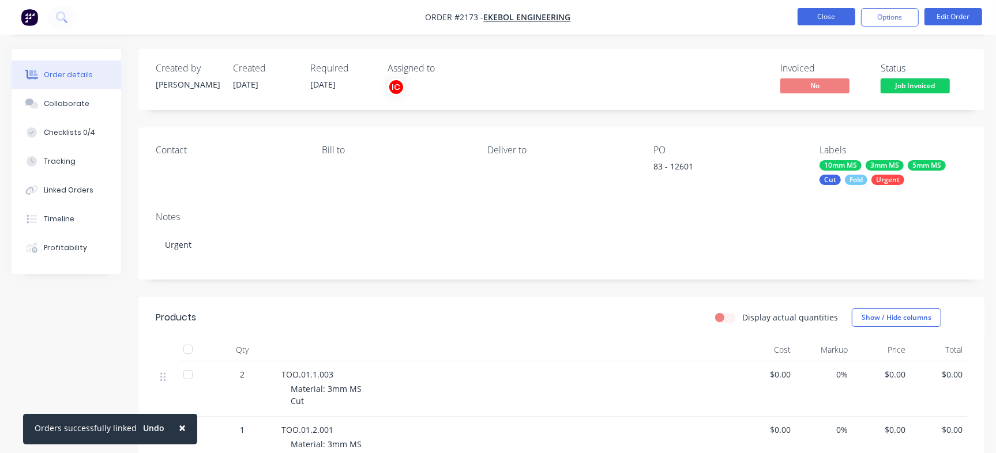
click at [803, 12] on button "Close" at bounding box center [826, 16] width 58 height 17
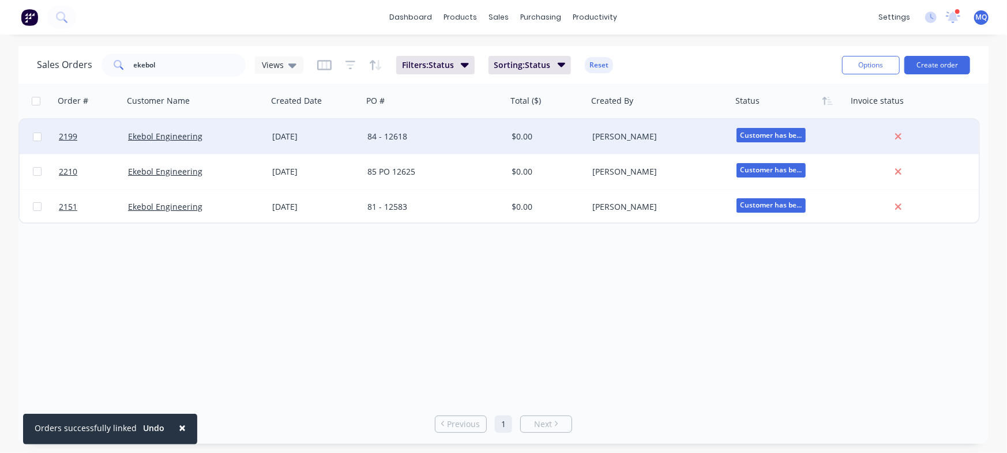
click at [427, 140] on div "84 - 12618" at bounding box center [431, 137] width 128 height 12
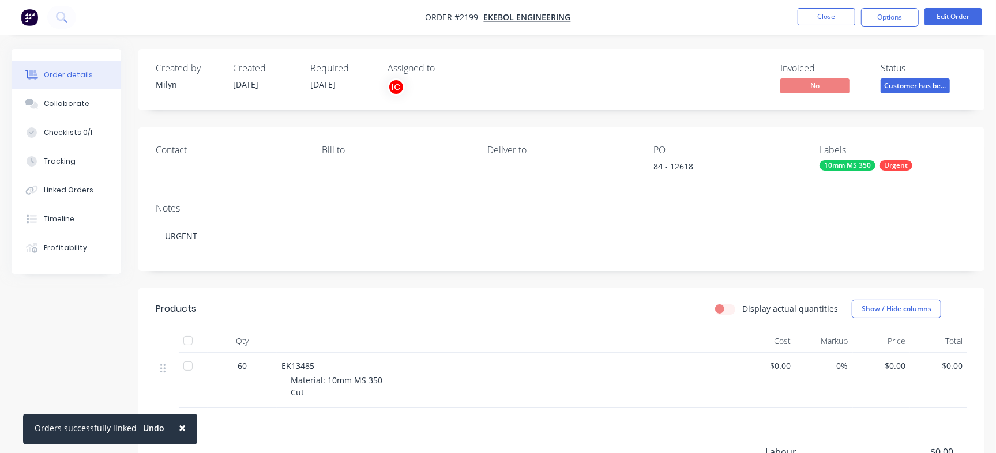
click at [302, 363] on span "EK13485" at bounding box center [297, 365] width 33 height 11
click at [438, 254] on div "Notes URGENT" at bounding box center [561, 232] width 846 height 77
click at [31, 111] on button "Collaborate" at bounding box center [67, 103] width 110 height 29
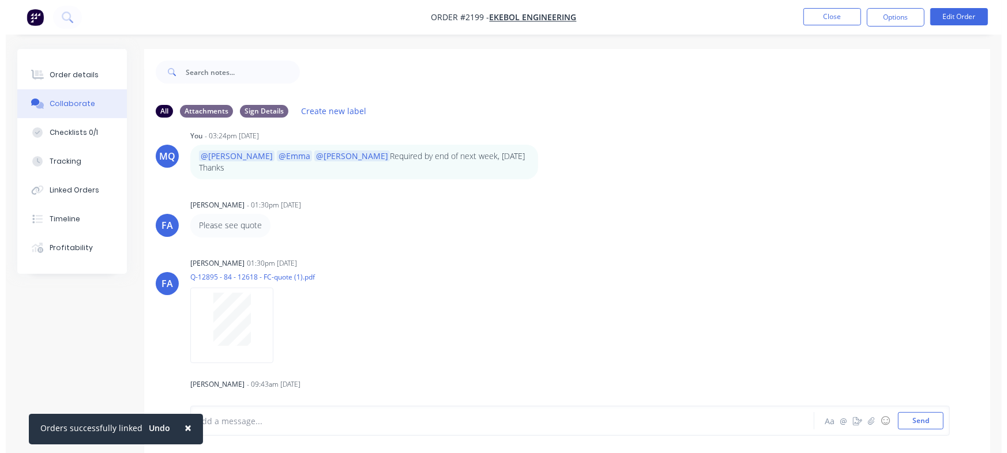
scroll to position [206, 0]
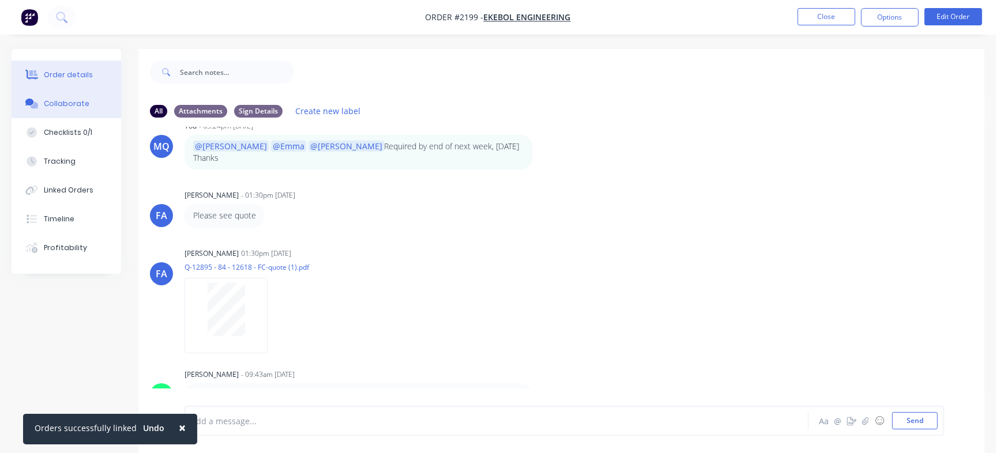
click at [65, 70] on div "Order details" at bounding box center [68, 75] width 49 height 10
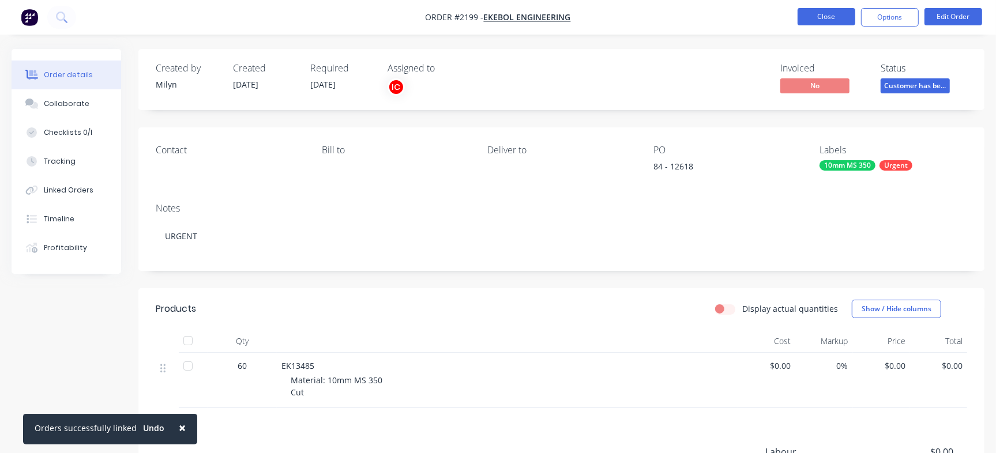
click at [824, 16] on button "Close" at bounding box center [826, 16] width 58 height 17
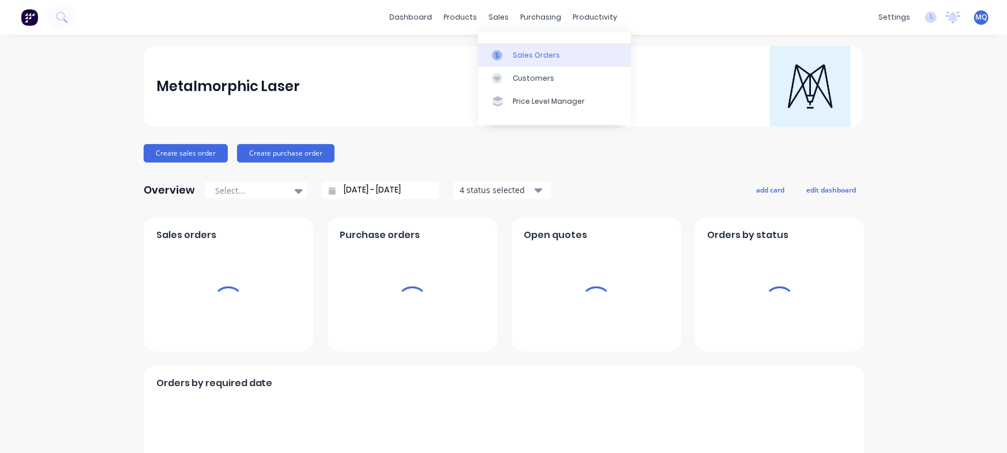
click at [495, 55] on icon at bounding box center [497, 55] width 10 height 10
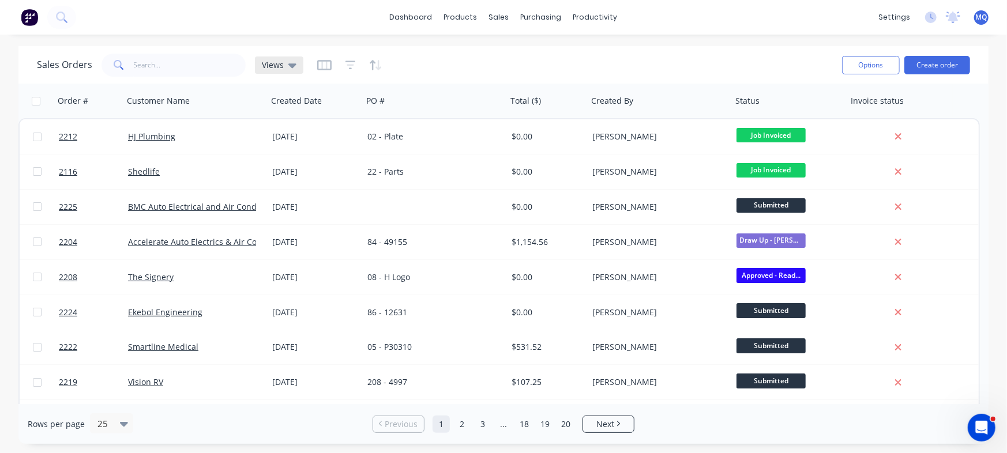
click at [269, 71] on div "Views" at bounding box center [279, 65] width 48 height 17
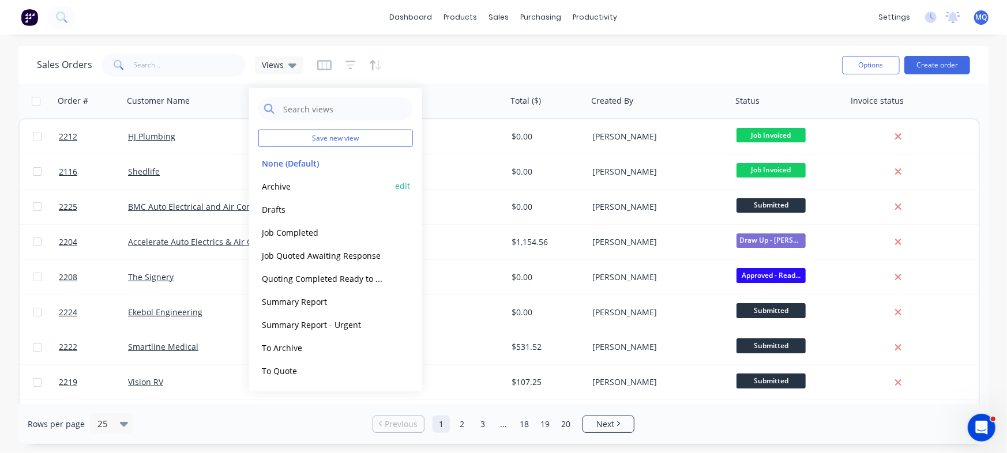
click at [289, 188] on button "Archive" at bounding box center [323, 185] width 131 height 13
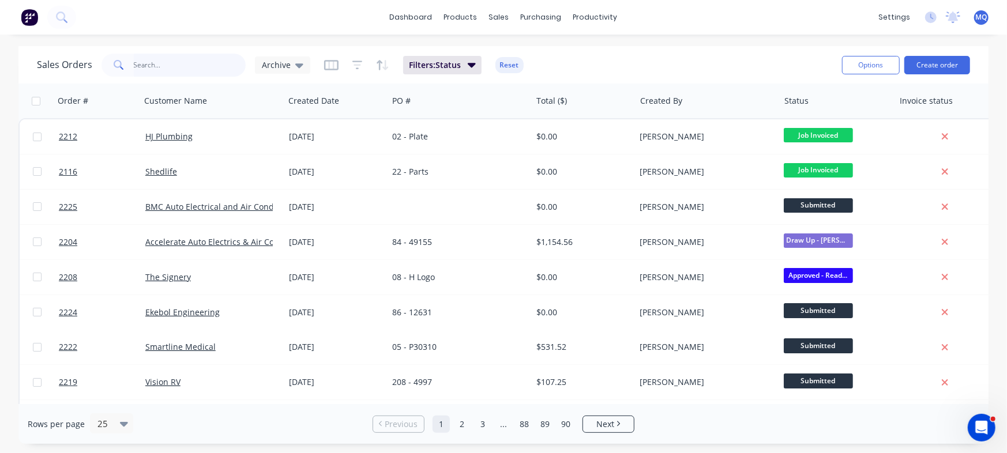
click at [182, 58] on input "text" at bounding box center [190, 65] width 112 height 23
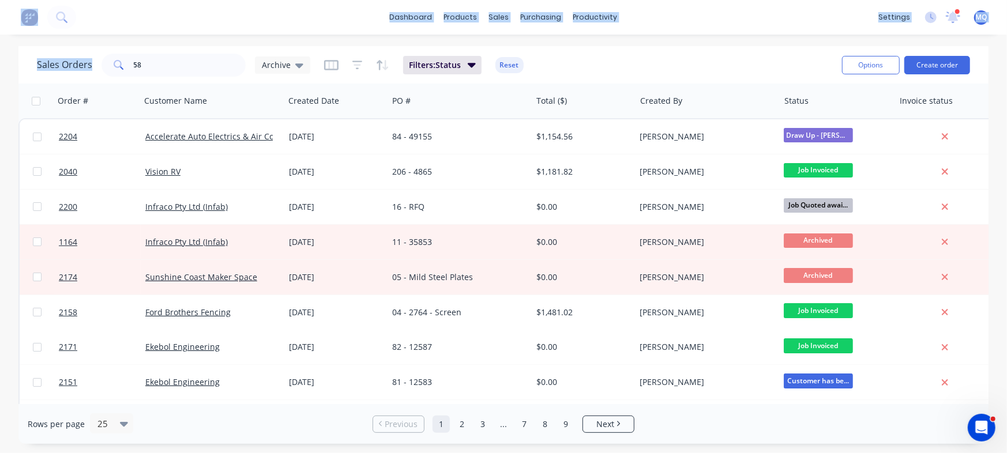
drag, startPoint x: 115, startPoint y: 62, endPoint x: 0, endPoint y: -25, distance: 144.0
click at [0, 0] on html "dashboard products sales purchasing productivity dashboard products Product Cat…" at bounding box center [503, 226] width 1007 height 453
click at [189, 67] on input "58" at bounding box center [190, 65] width 112 height 23
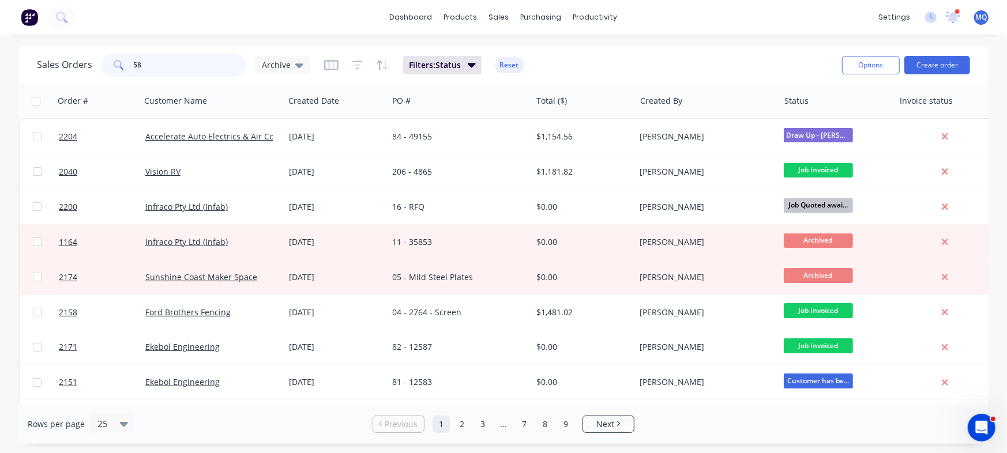
click at [189, 67] on input "58" at bounding box center [190, 65] width 112 height 23
type input "ekebol"
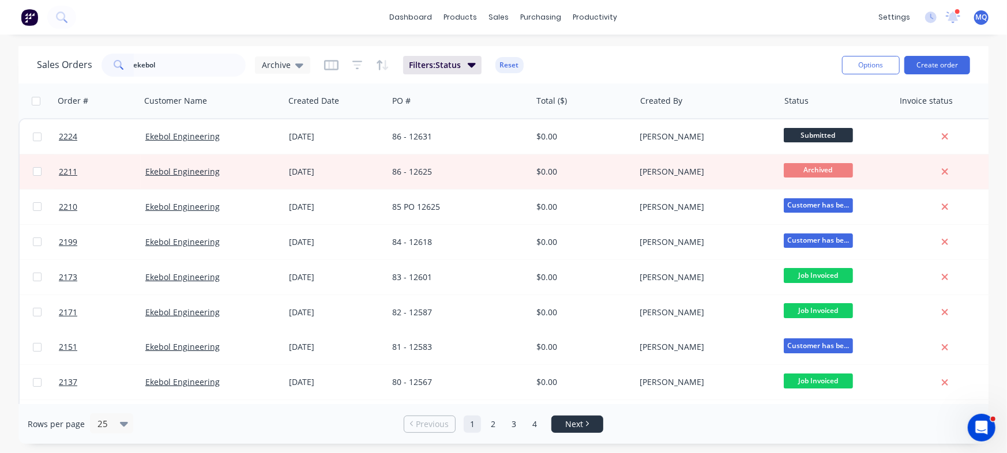
click at [565, 425] on span "Next" at bounding box center [574, 425] width 18 height 12
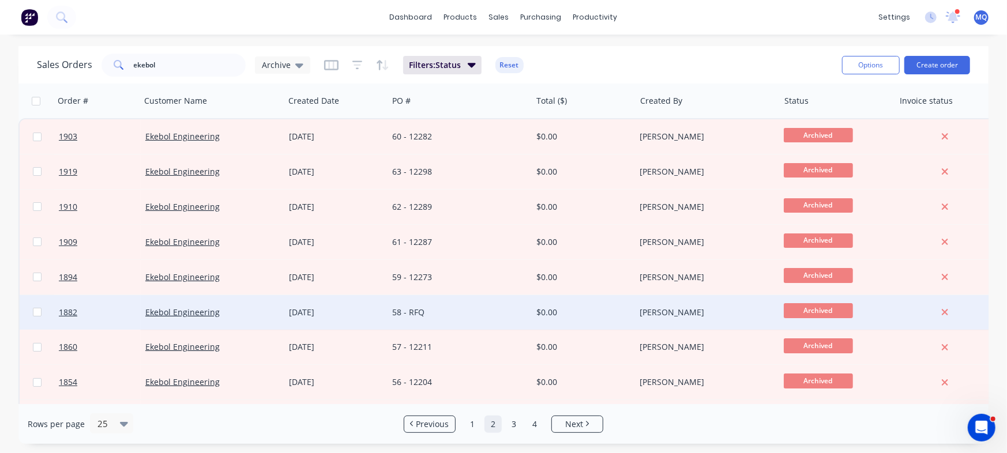
click at [474, 318] on div "58 - RFQ" at bounding box center [456, 313] width 128 height 12
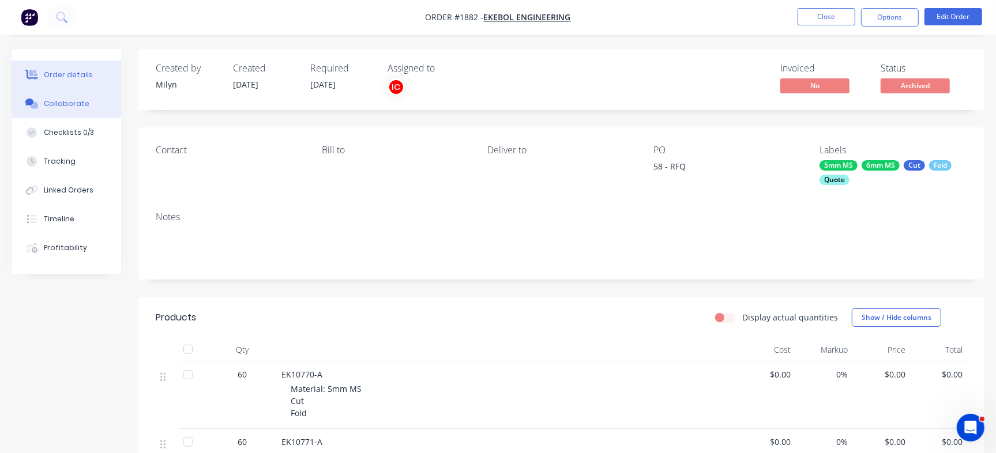
click at [84, 105] on div "Collaborate" at bounding box center [67, 104] width 46 height 10
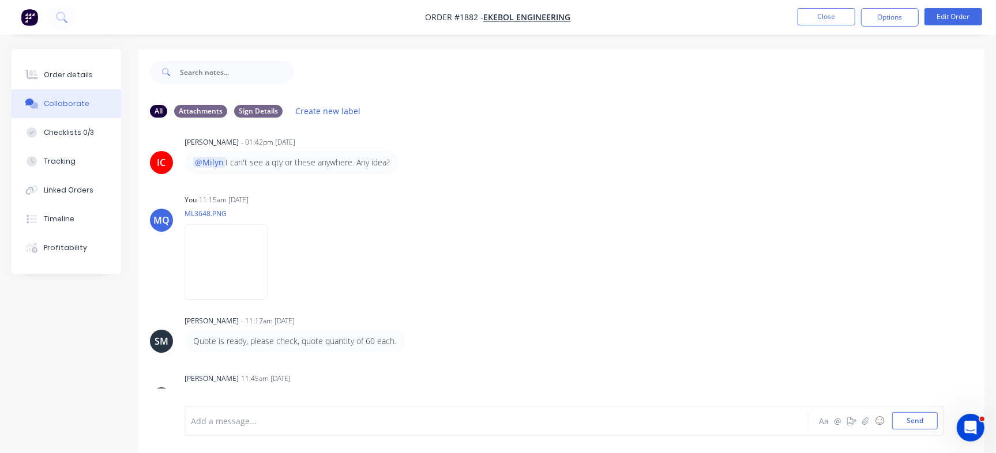
scroll to position [146, 0]
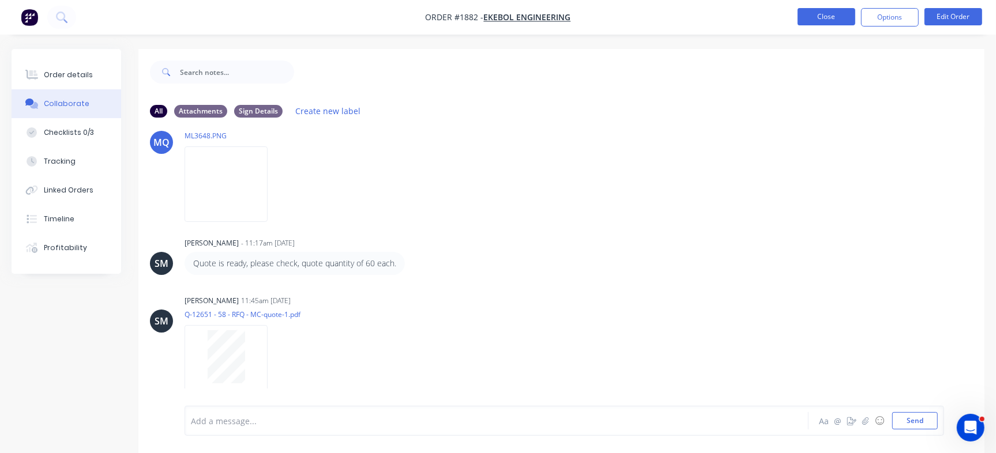
click at [827, 17] on button "Close" at bounding box center [826, 16] width 58 height 17
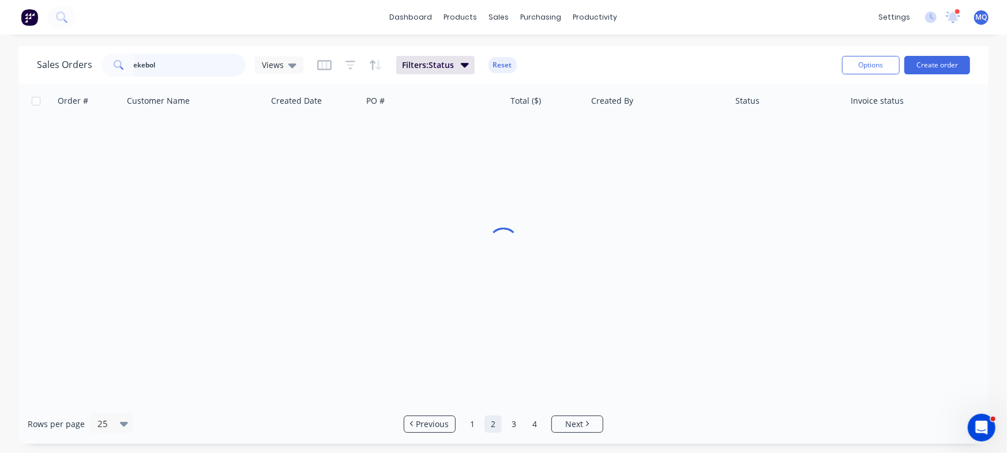
click at [196, 69] on input "ekebol" at bounding box center [190, 65] width 112 height 23
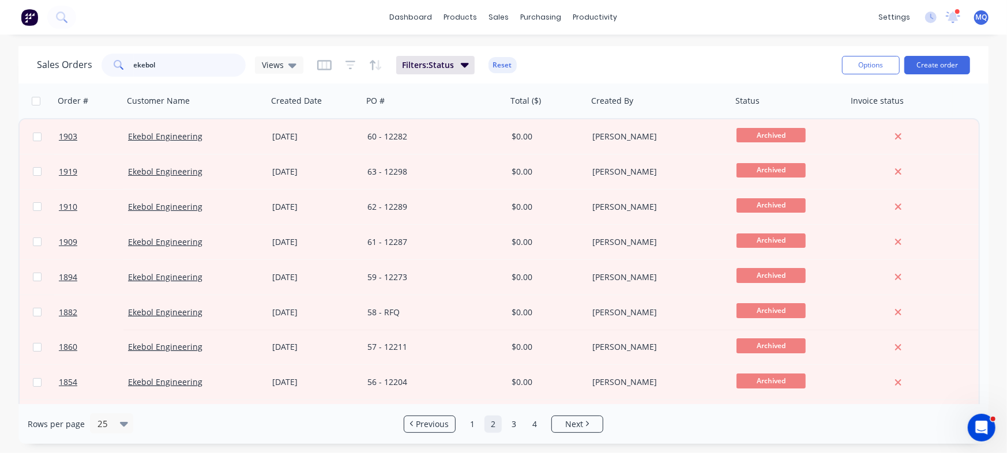
click at [196, 69] on input "ekebol" at bounding box center [190, 65] width 112 height 23
type input "12895"
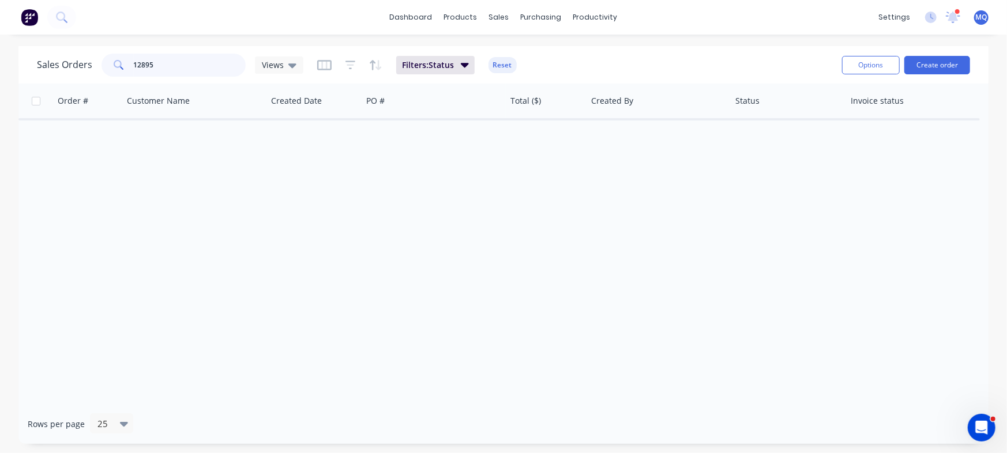
drag, startPoint x: 132, startPoint y: 55, endPoint x: 29, endPoint y: 43, distance: 104.0
click at [5, 35] on div "dashboard products sales purchasing productivity dashboard products Product Cat…" at bounding box center [503, 226] width 1007 height 453
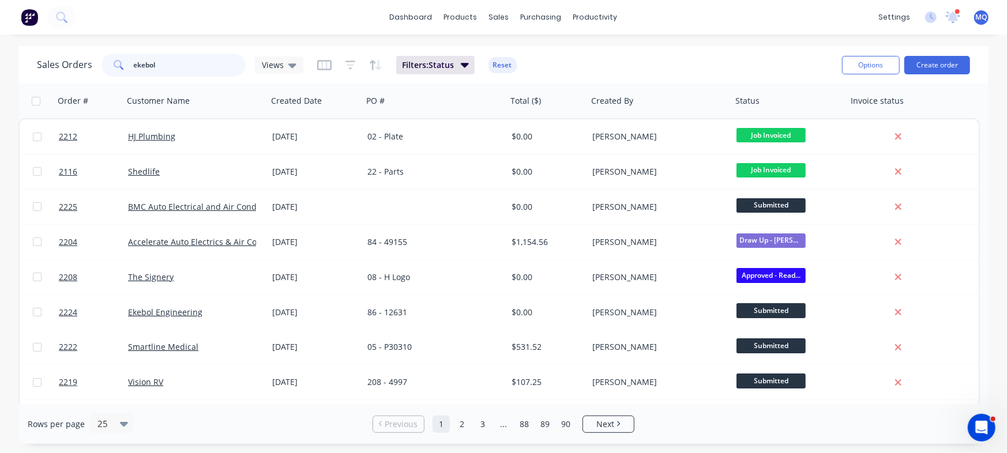
type input "ekebol"
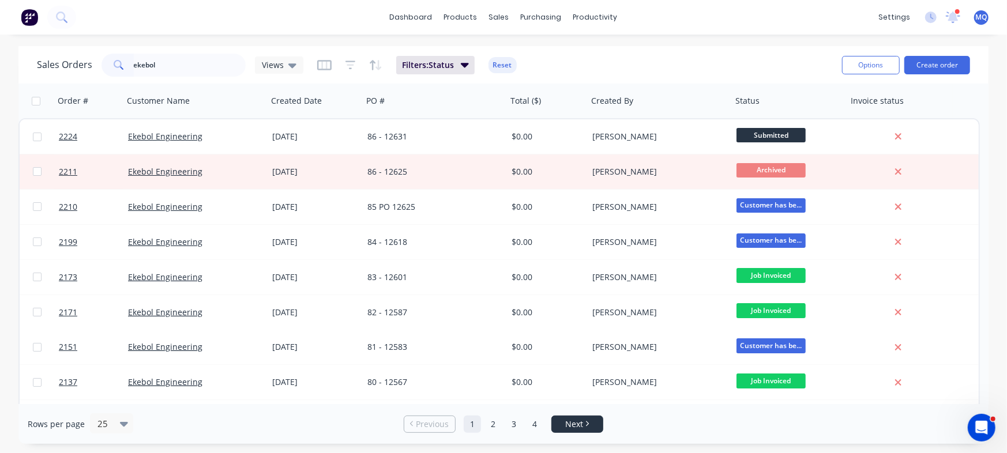
click at [598, 423] on link "Next" at bounding box center [577, 425] width 51 height 12
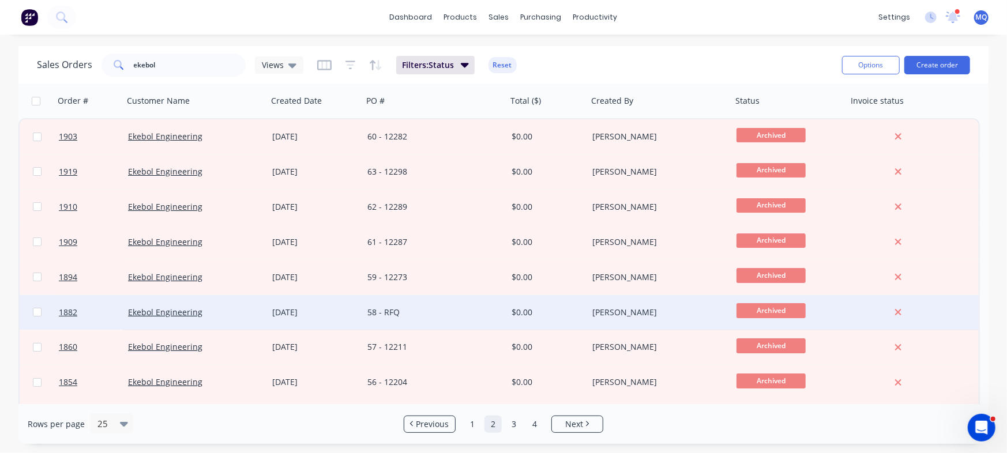
click at [367, 307] on div "58 - RFQ" at bounding box center [431, 313] width 128 height 12
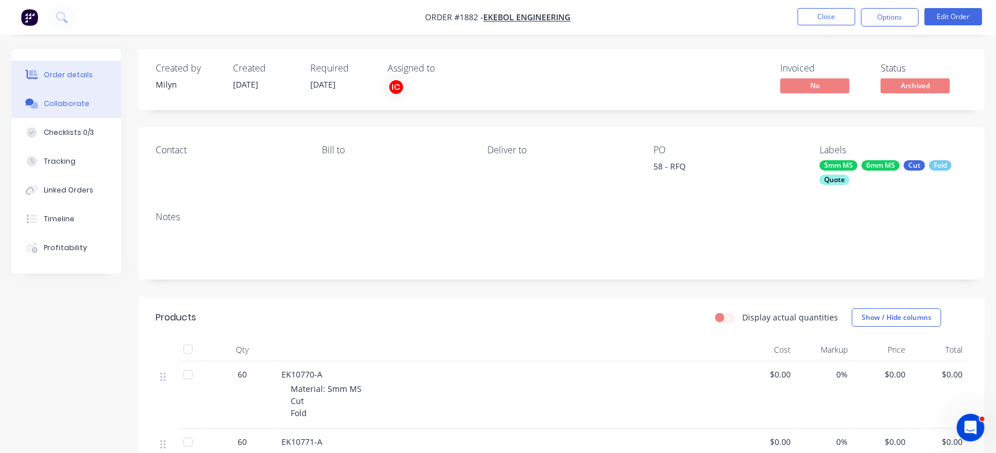
click at [55, 106] on div "Collaborate" at bounding box center [67, 104] width 46 height 10
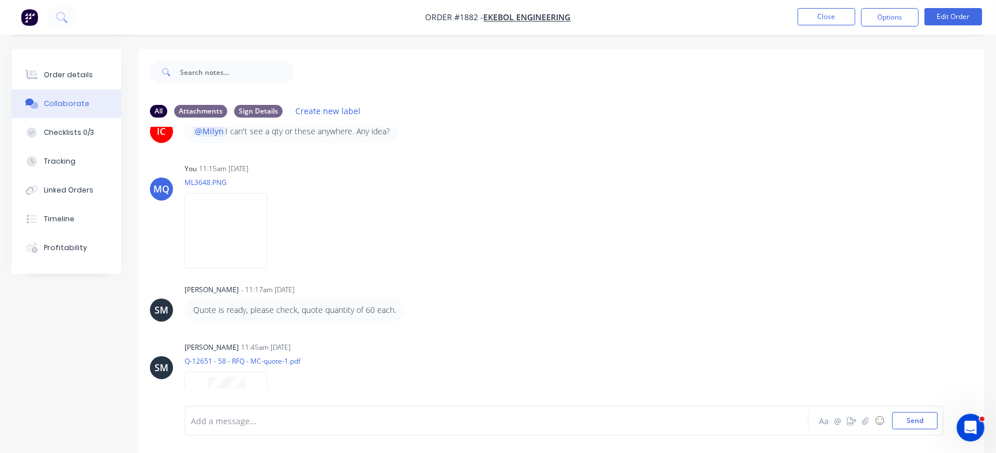
scroll to position [146, 0]
